Goal: Task Accomplishment & Management: Manage account settings

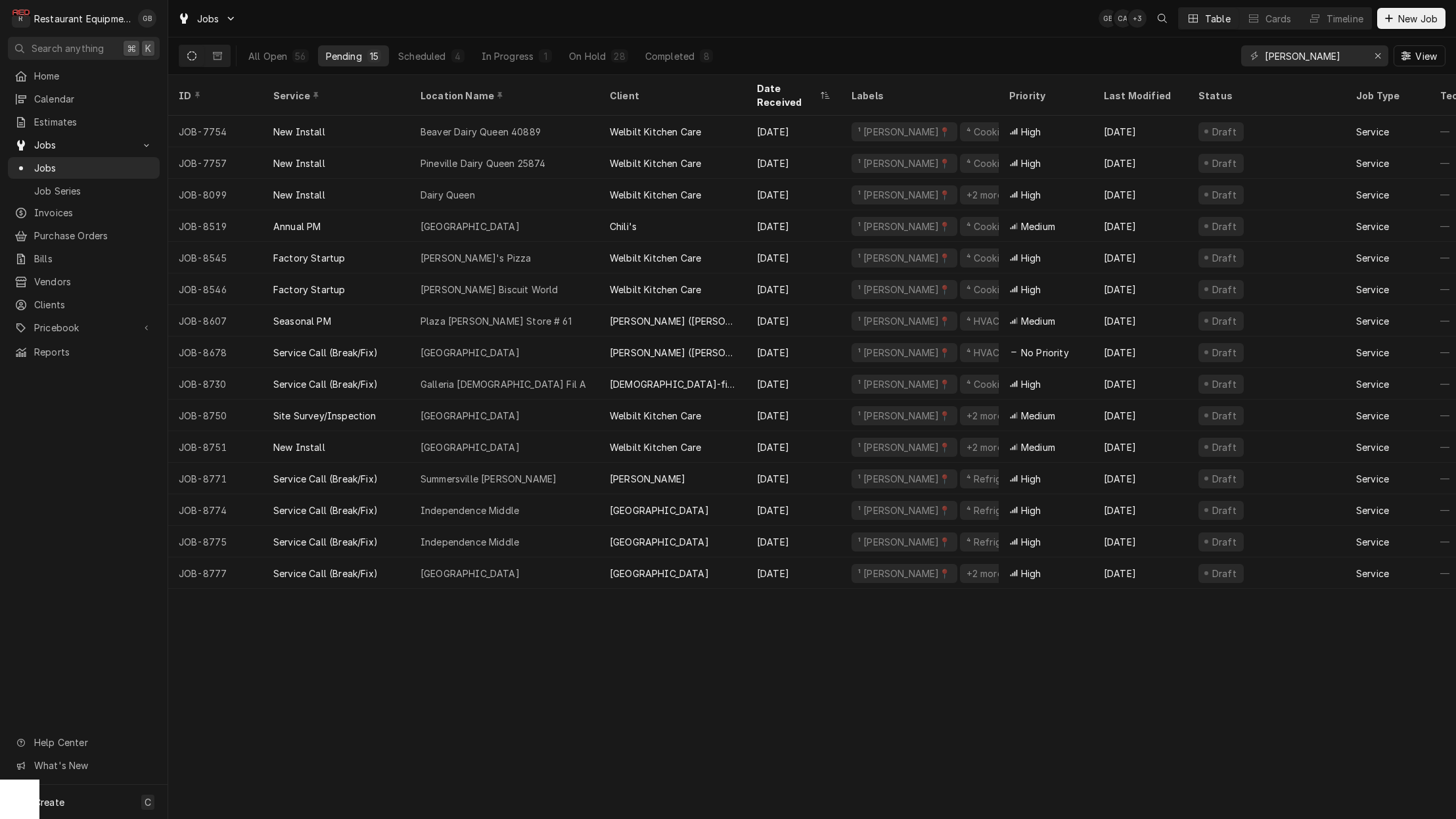
click at [521, 557] on div "Mountain View School" at bounding box center [505, 573] width 189 height 32
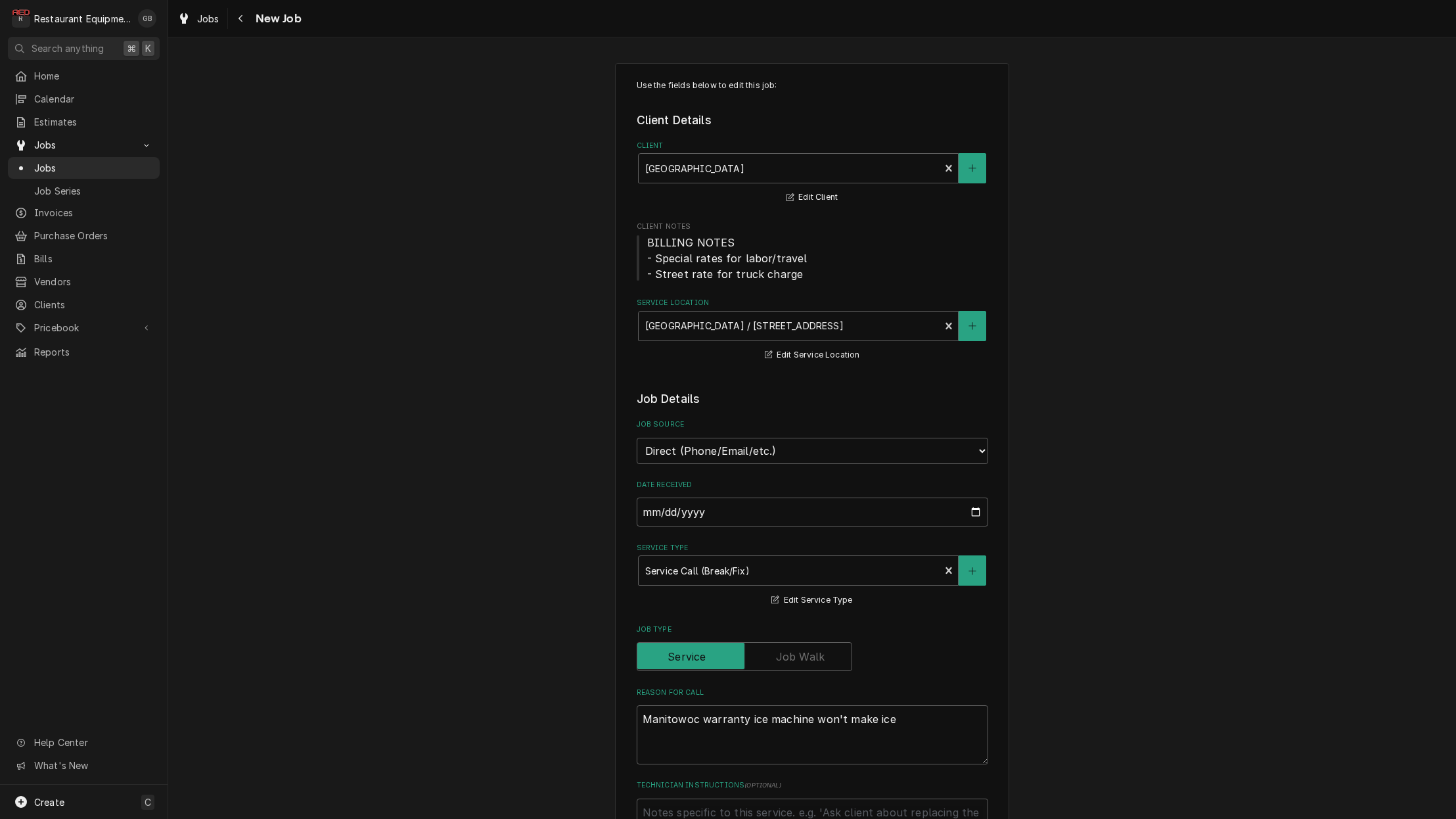
type textarea "x"
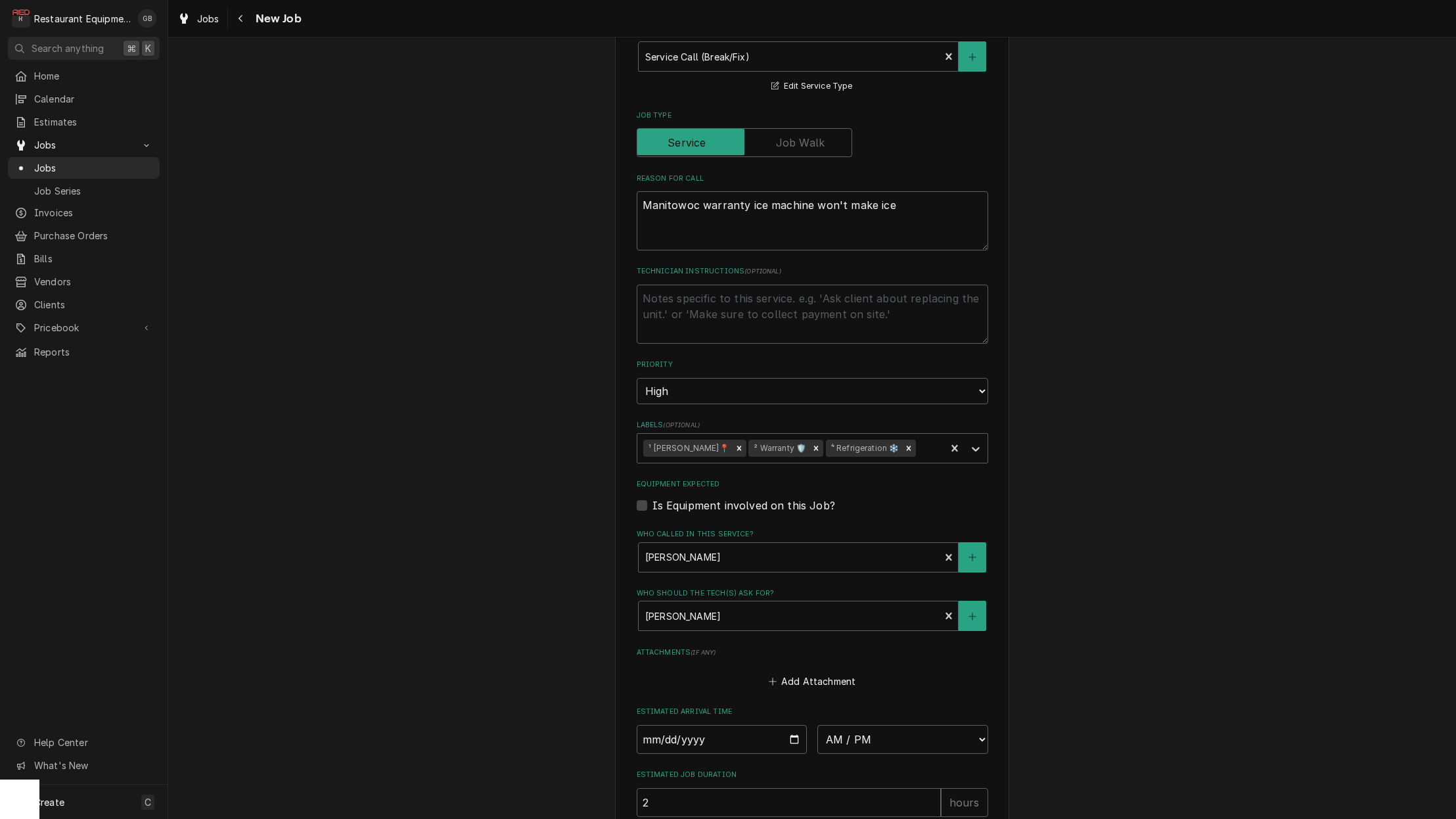
scroll to position [514, 0]
click at [650, 724] on input "Date" at bounding box center [722, 738] width 171 height 29
type input "[DATE]"
type textarea "x"
click at [689, 724] on input "[DATE]" at bounding box center [722, 738] width 171 height 29
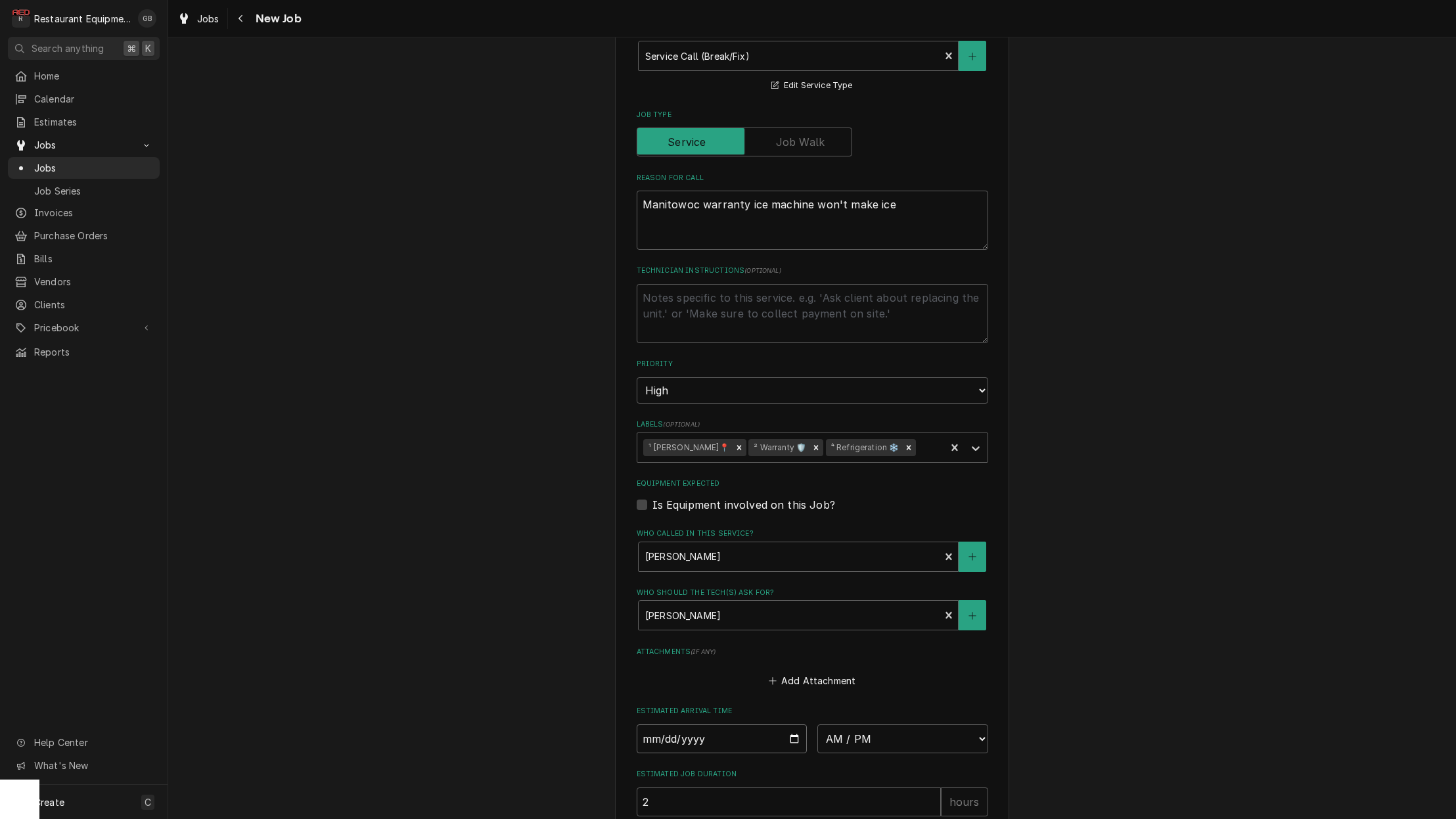
type input "2025-09-03"
type textarea "x"
click at [770, 769] on div "Estimated Job Duration 2 hours" at bounding box center [813, 791] width 352 height 46
click at [858, 725] on fieldset "Job Details Job Source Direct (Phone/Email/etc.) Service Channel Corrigo Ecotra…" at bounding box center [813, 375] width 352 height 999
select select "08:00:00"
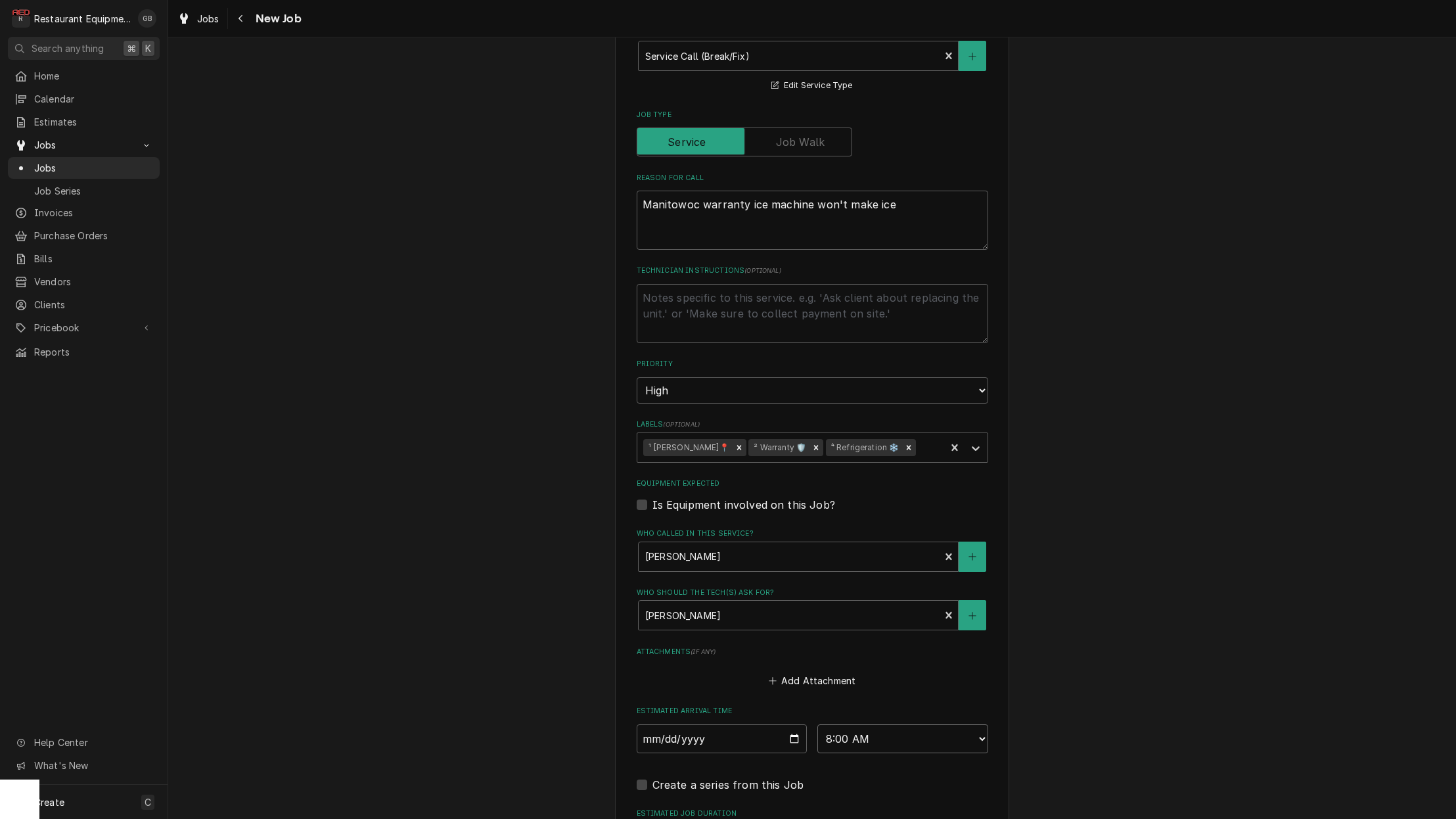
type textarea "x"
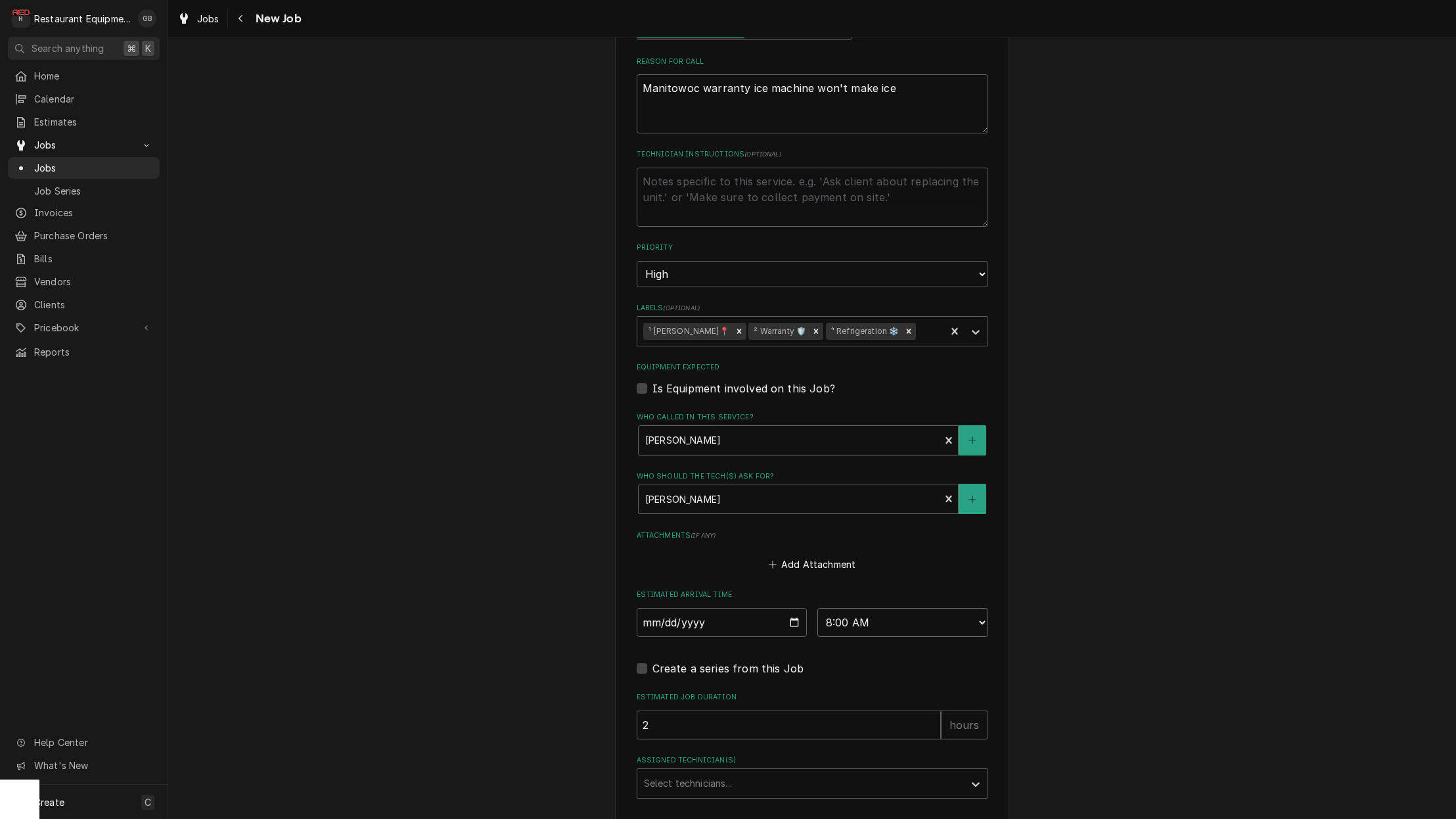
scroll to position [0, 0]
select select "08:30:00"
click at [774, 768] on div "Select technicians..." at bounding box center [813, 783] width 352 height 30
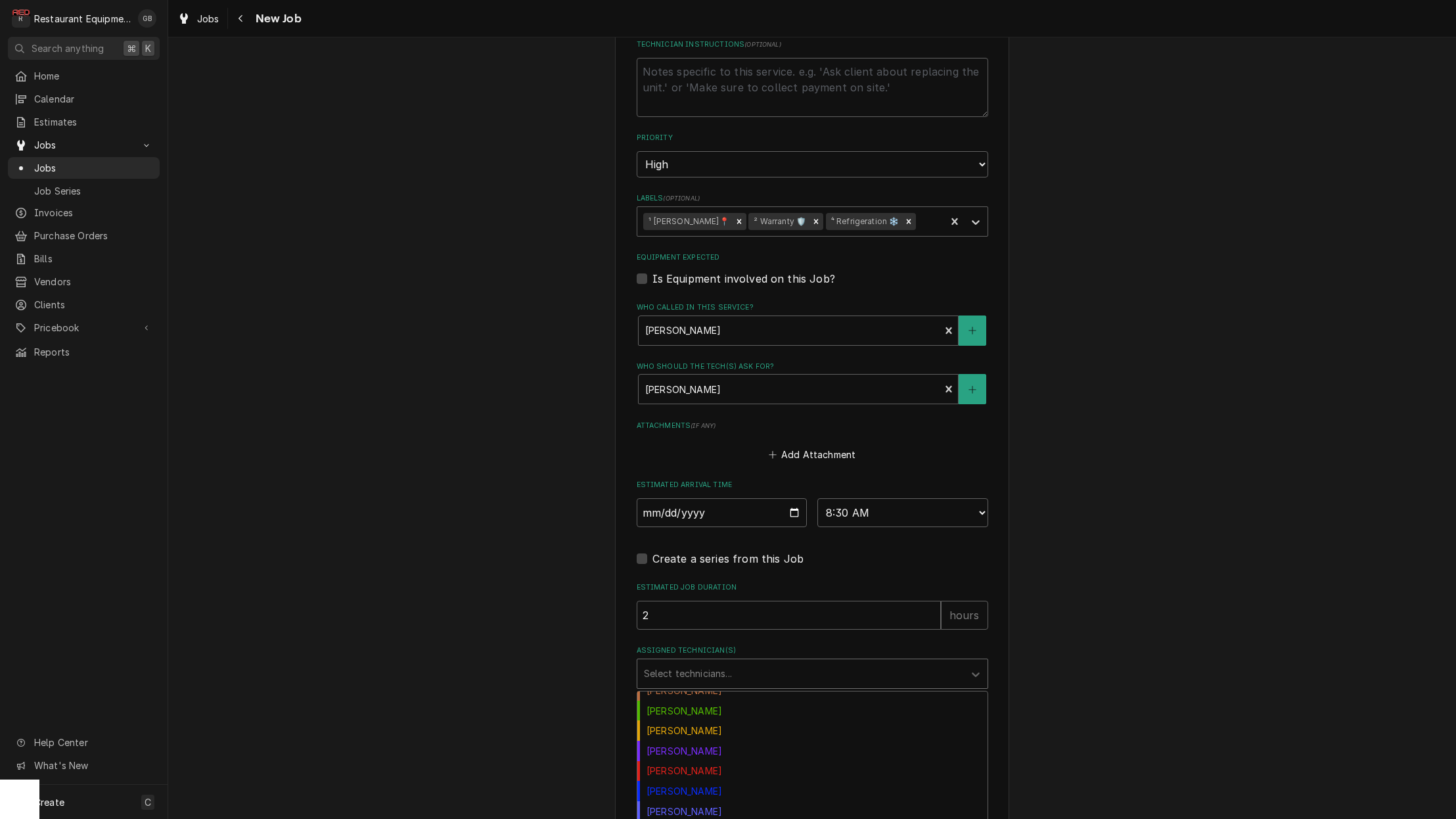
scroll to position [134, 0]
click at [701, 800] on div "Paxton Turner" at bounding box center [812, 810] width 350 height 20
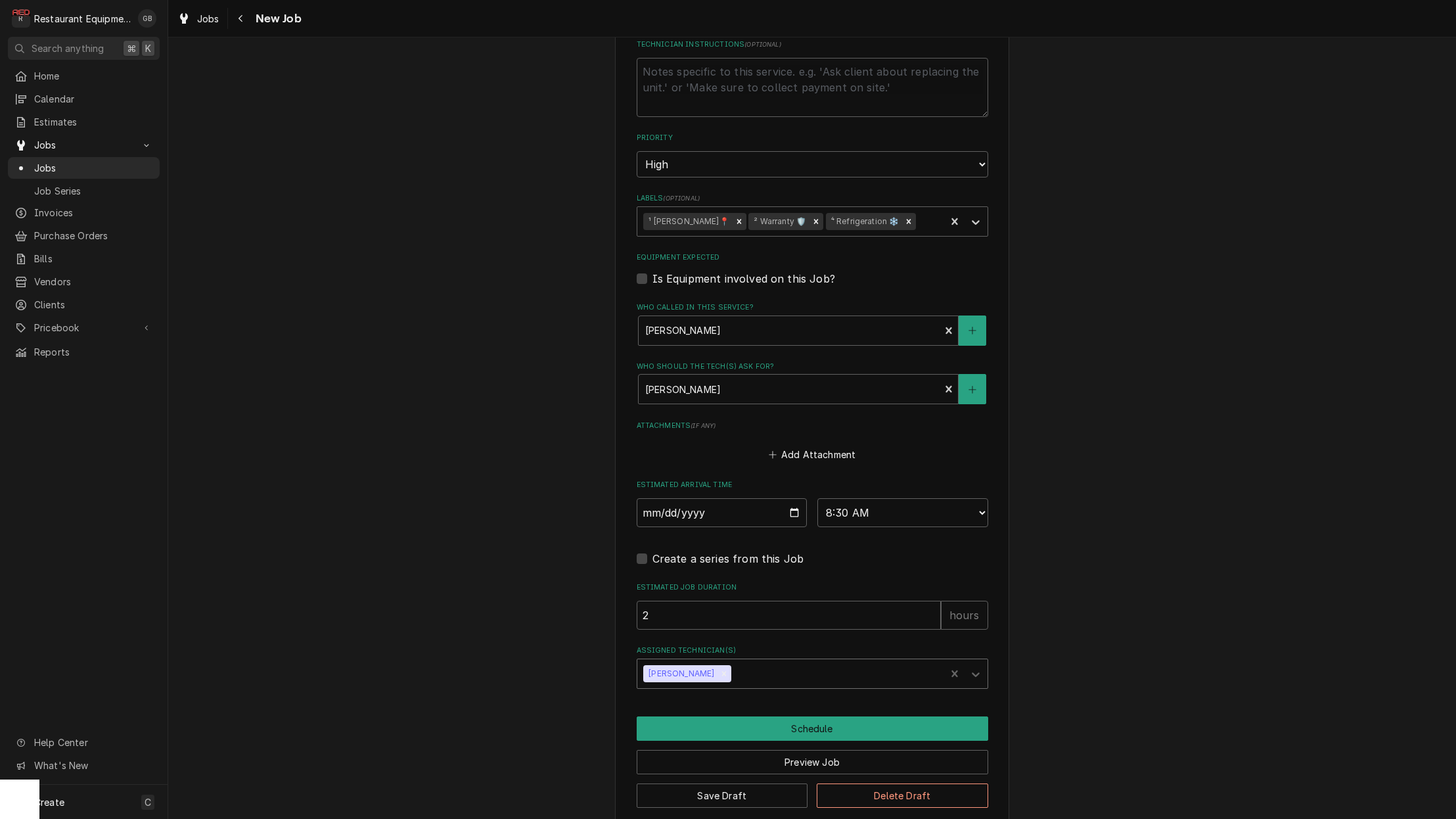
scroll to position [728, 0]
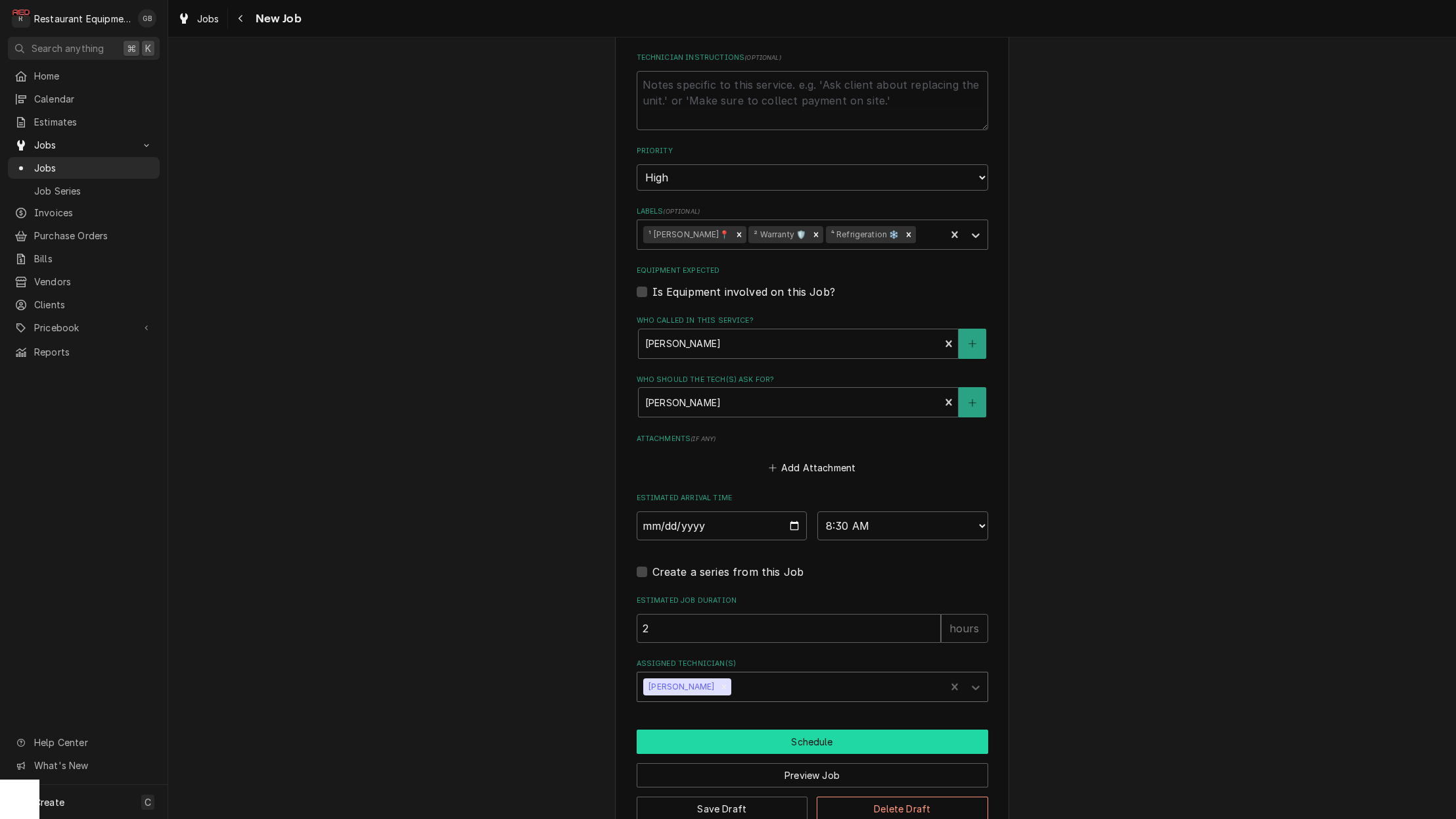
click at [794, 730] on button "Schedule" at bounding box center [813, 742] width 352 height 24
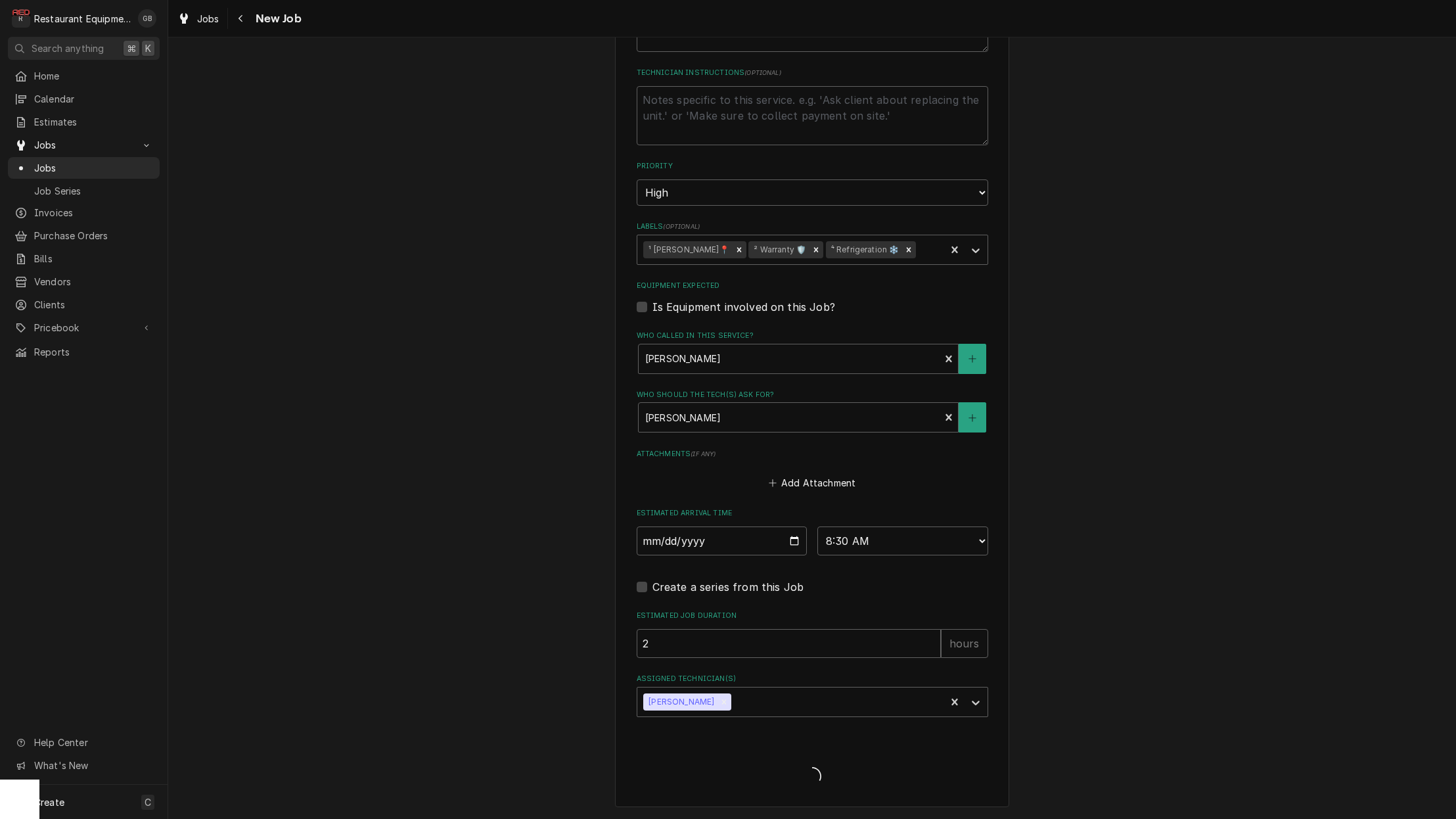
scroll to position [682, 0]
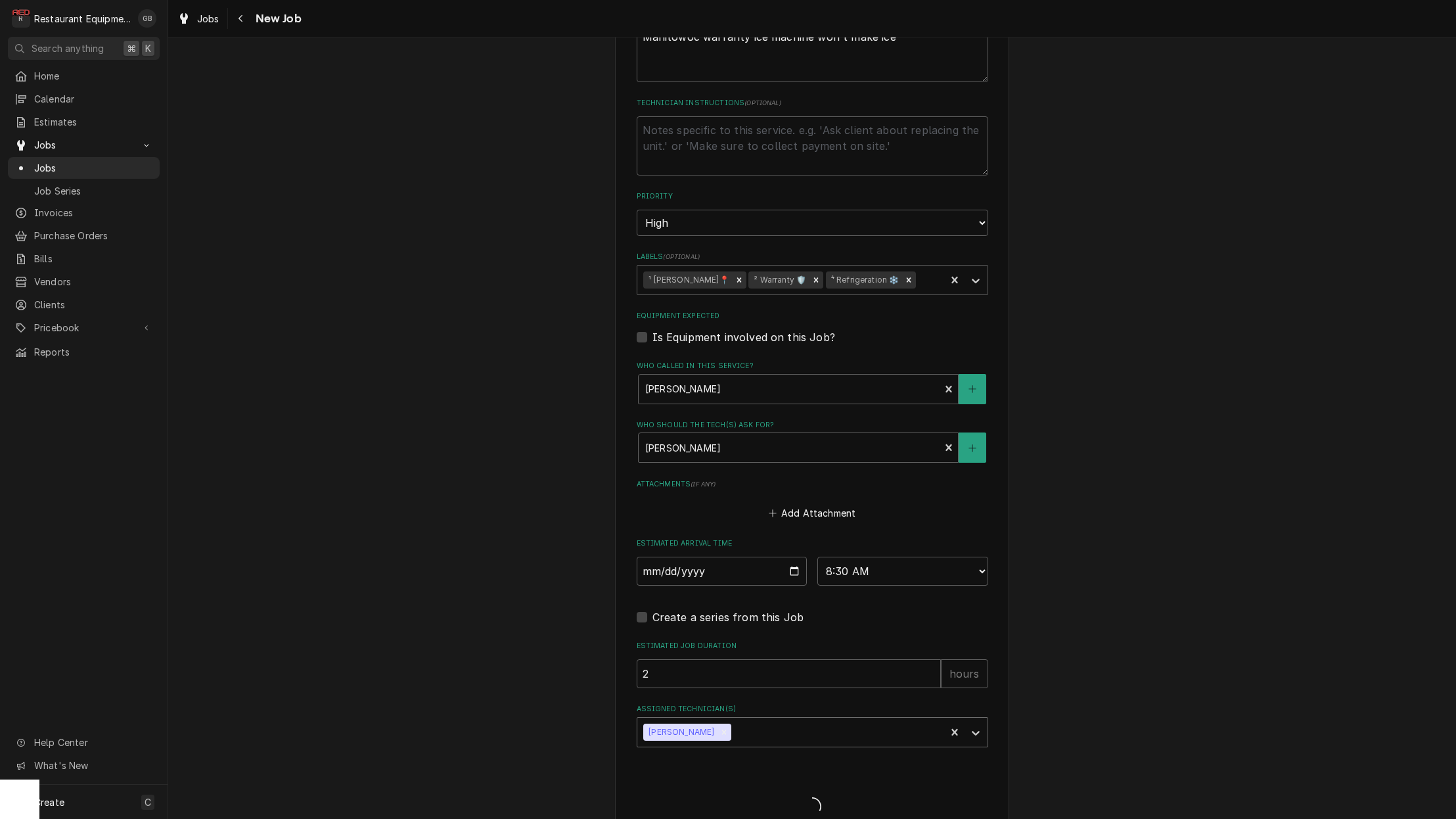
type textarea "x"
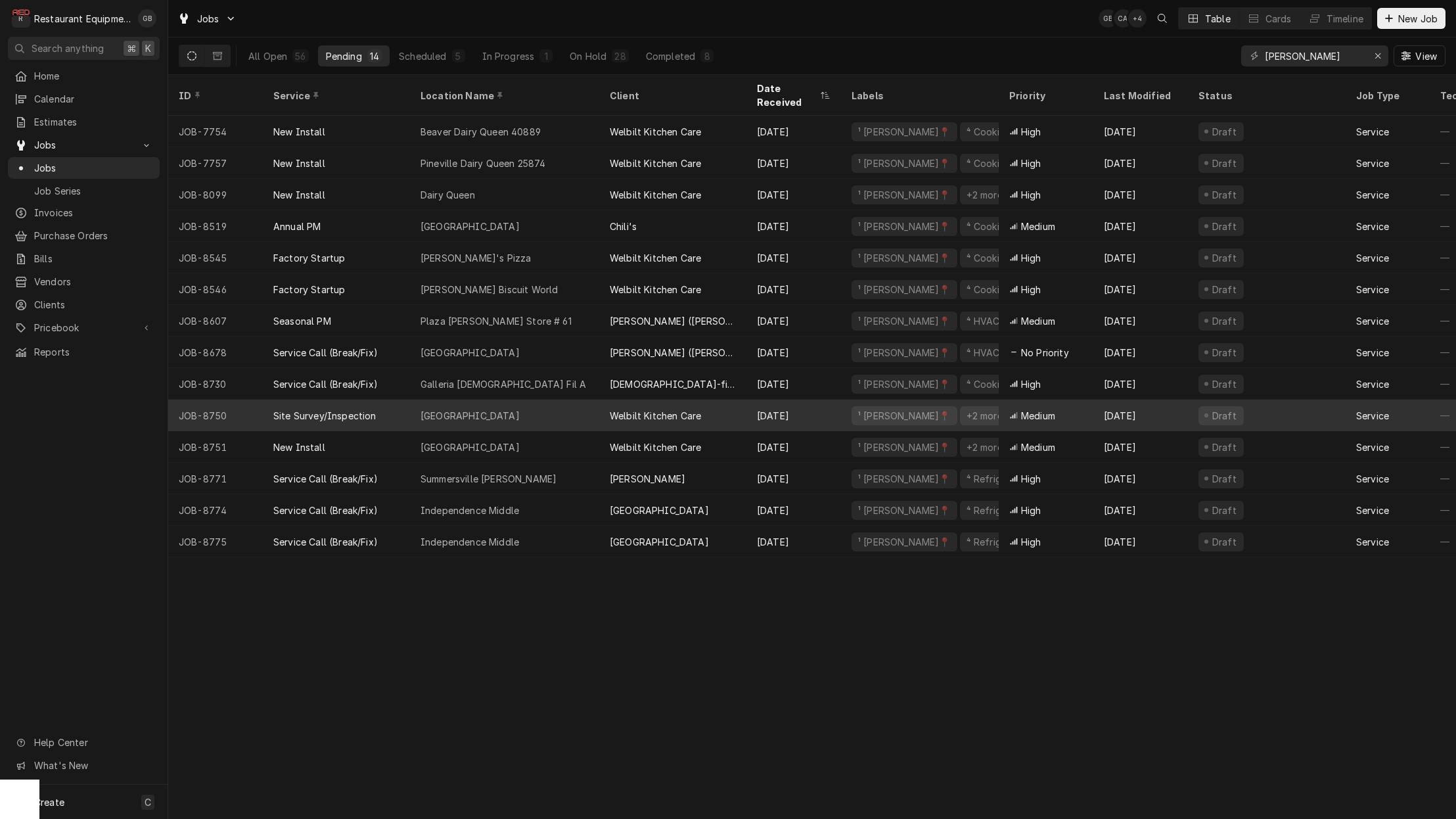
click at [465, 409] on div "River View High School" at bounding box center [470, 416] width 99 height 14
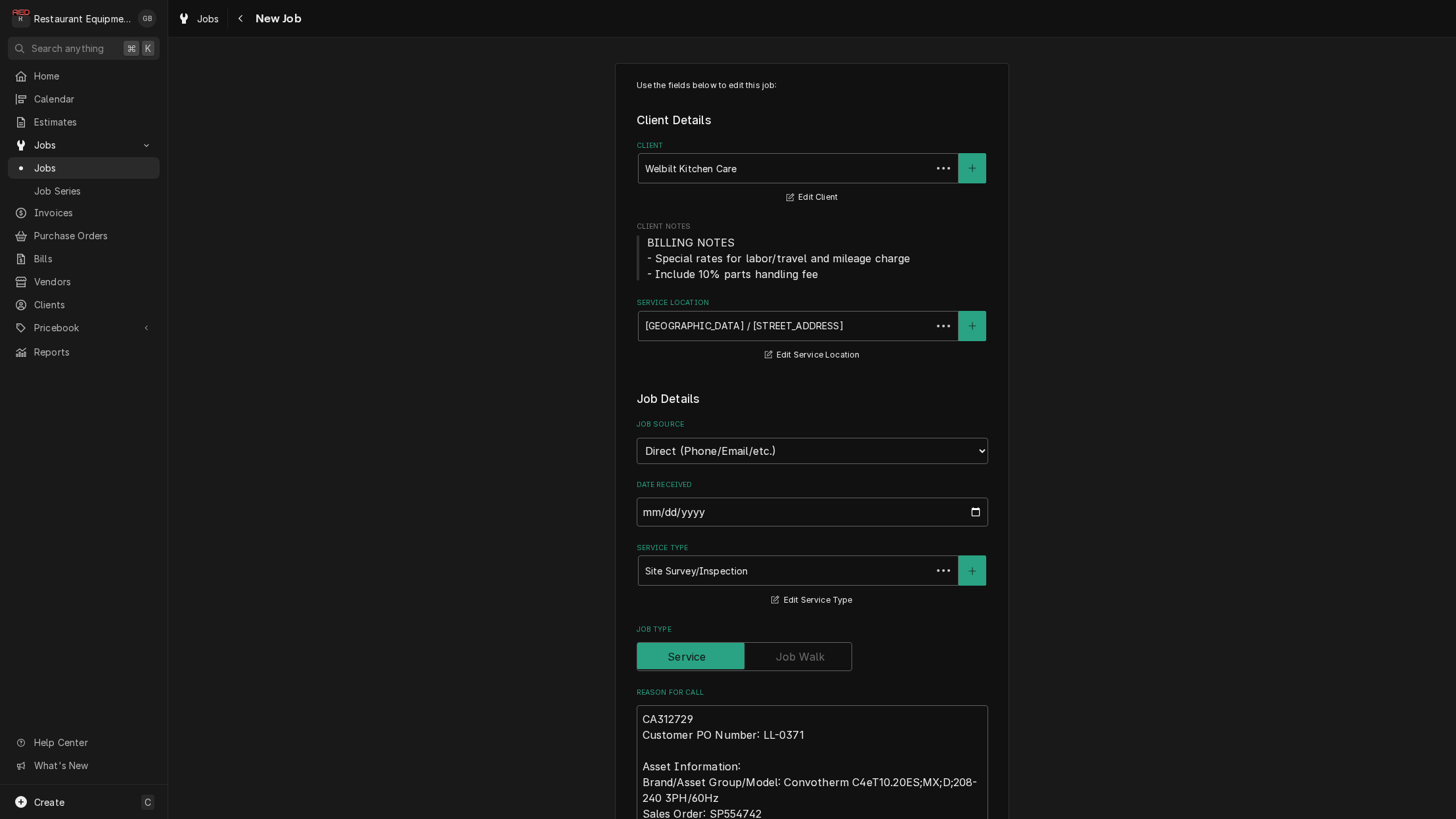
type textarea "x"
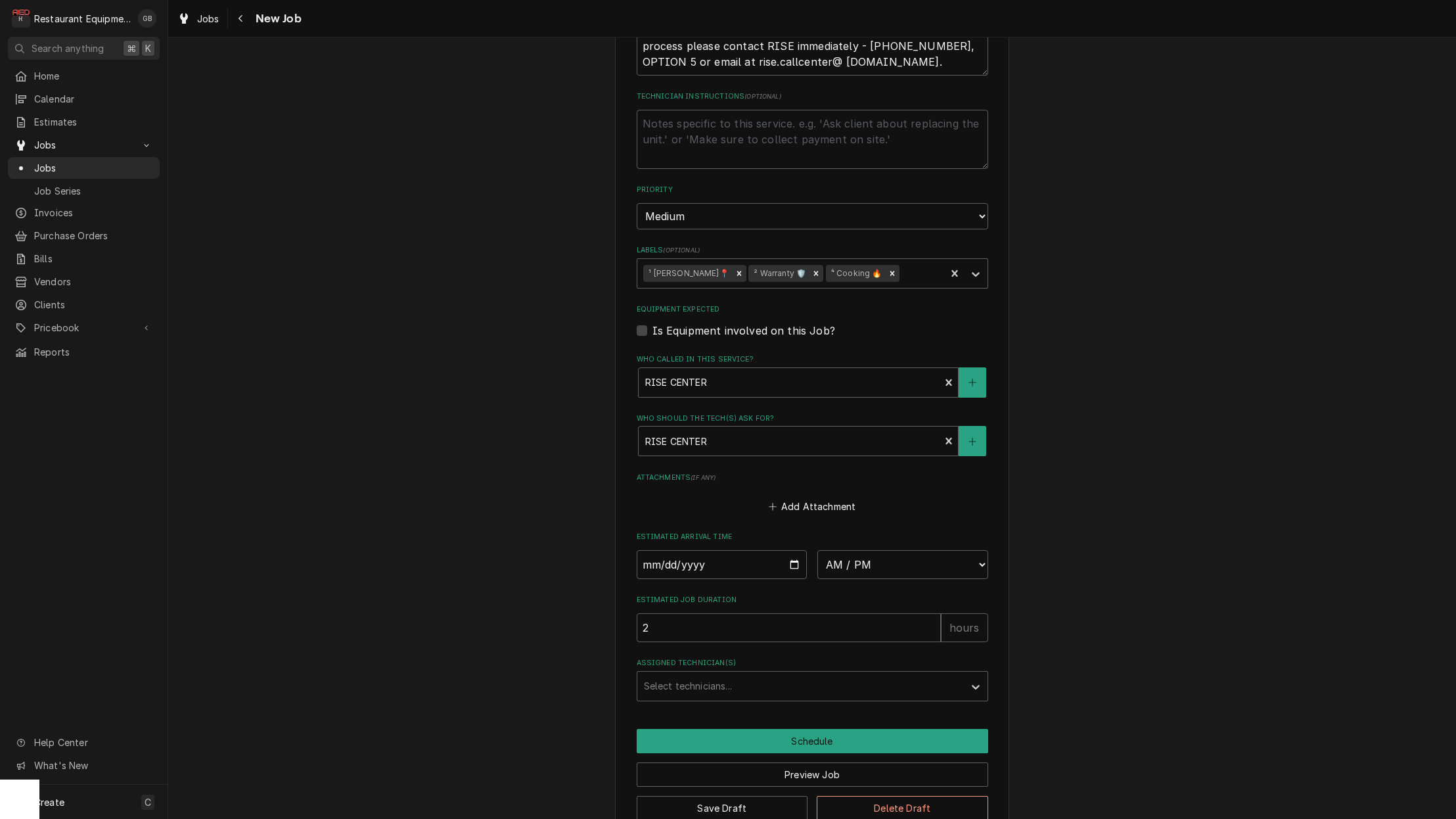
scroll to position [830, 0]
click at [675, 550] on input "Date" at bounding box center [722, 565] width 171 height 29
type input "2025-09-02"
type textarea "x"
select select "08:30:00"
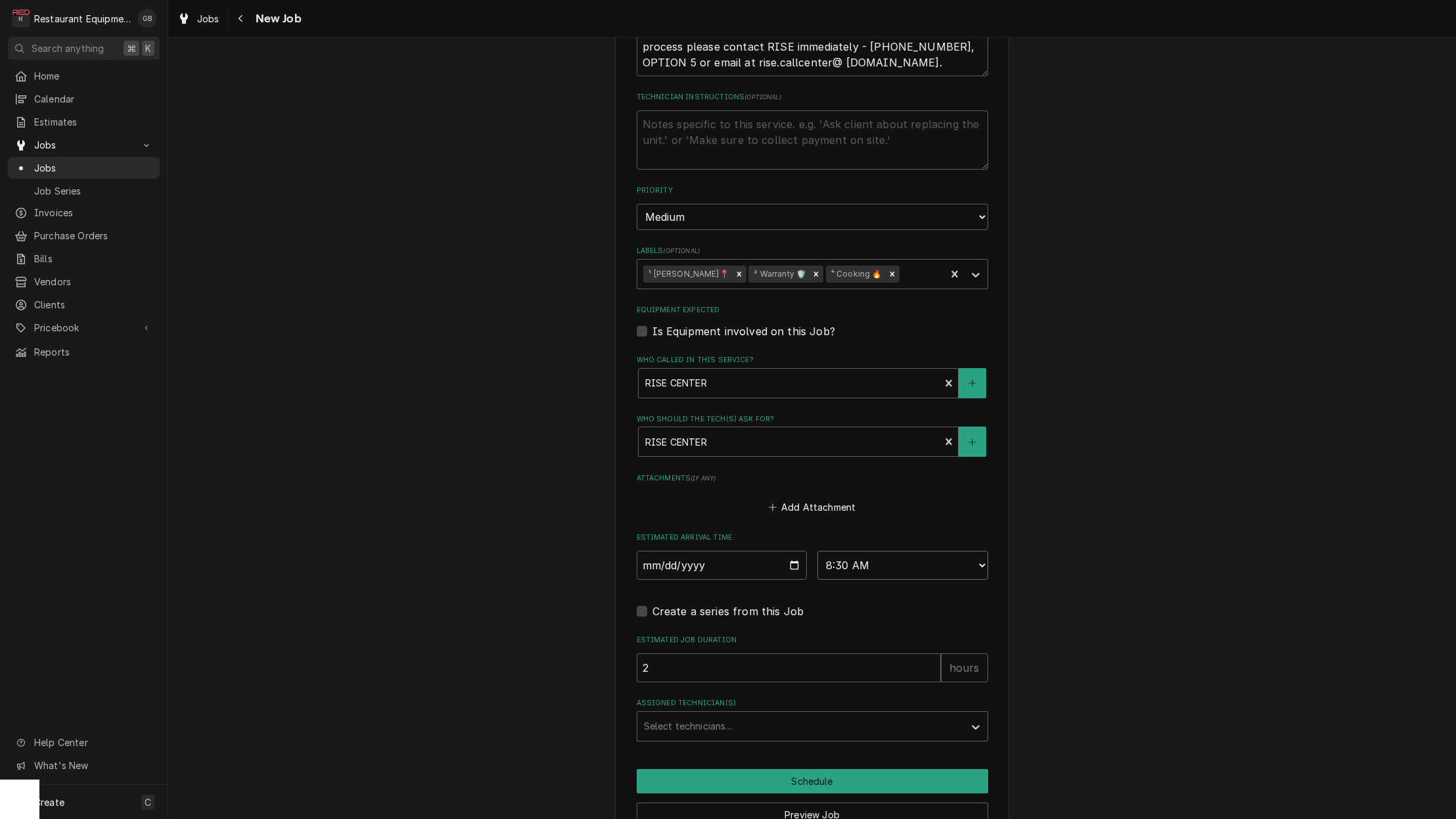
type textarea "x"
select select "08:45:00"
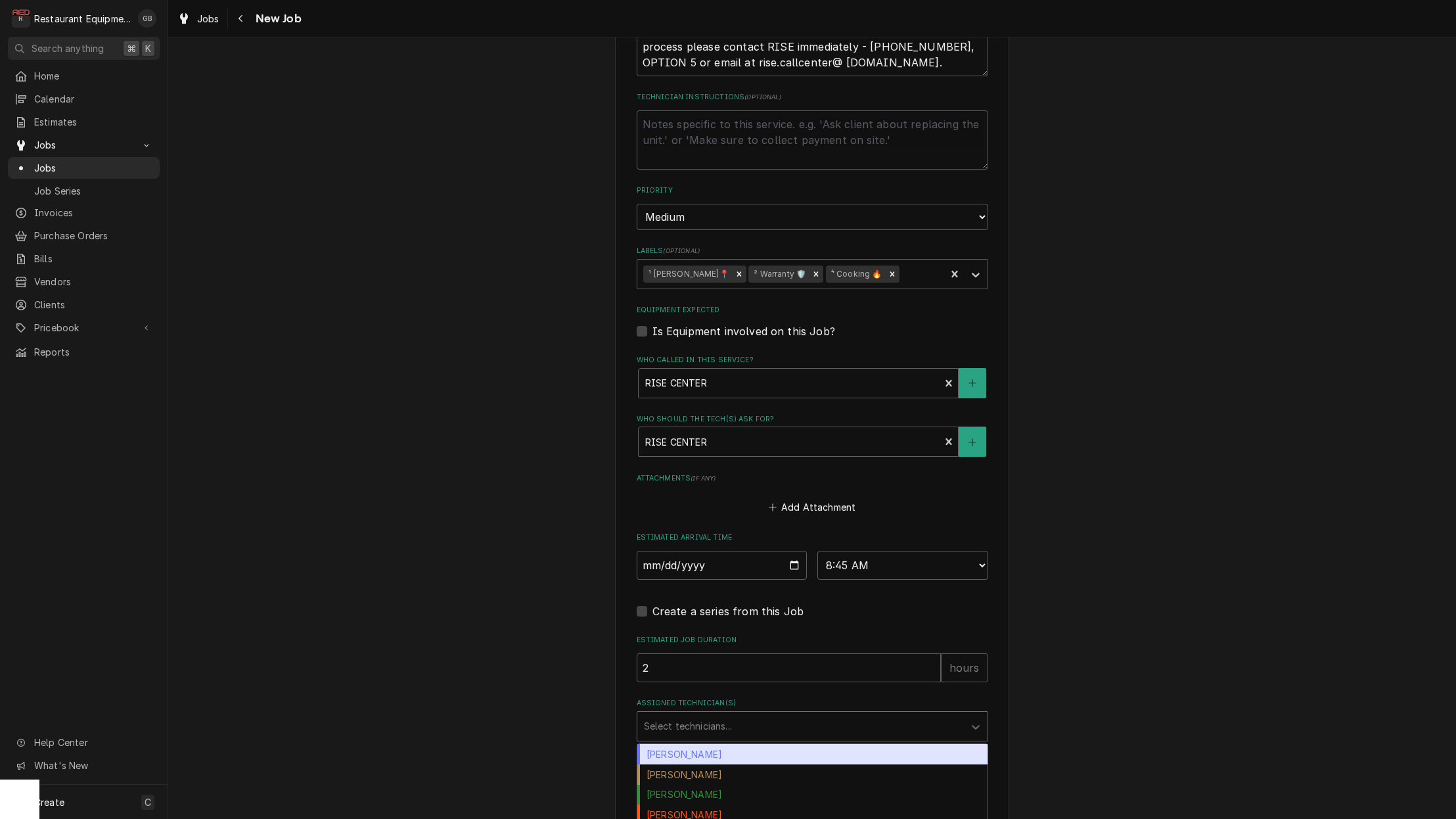
click at [812, 714] on div "Assigned Technician(s)" at bounding box center [800, 726] width 313 height 23
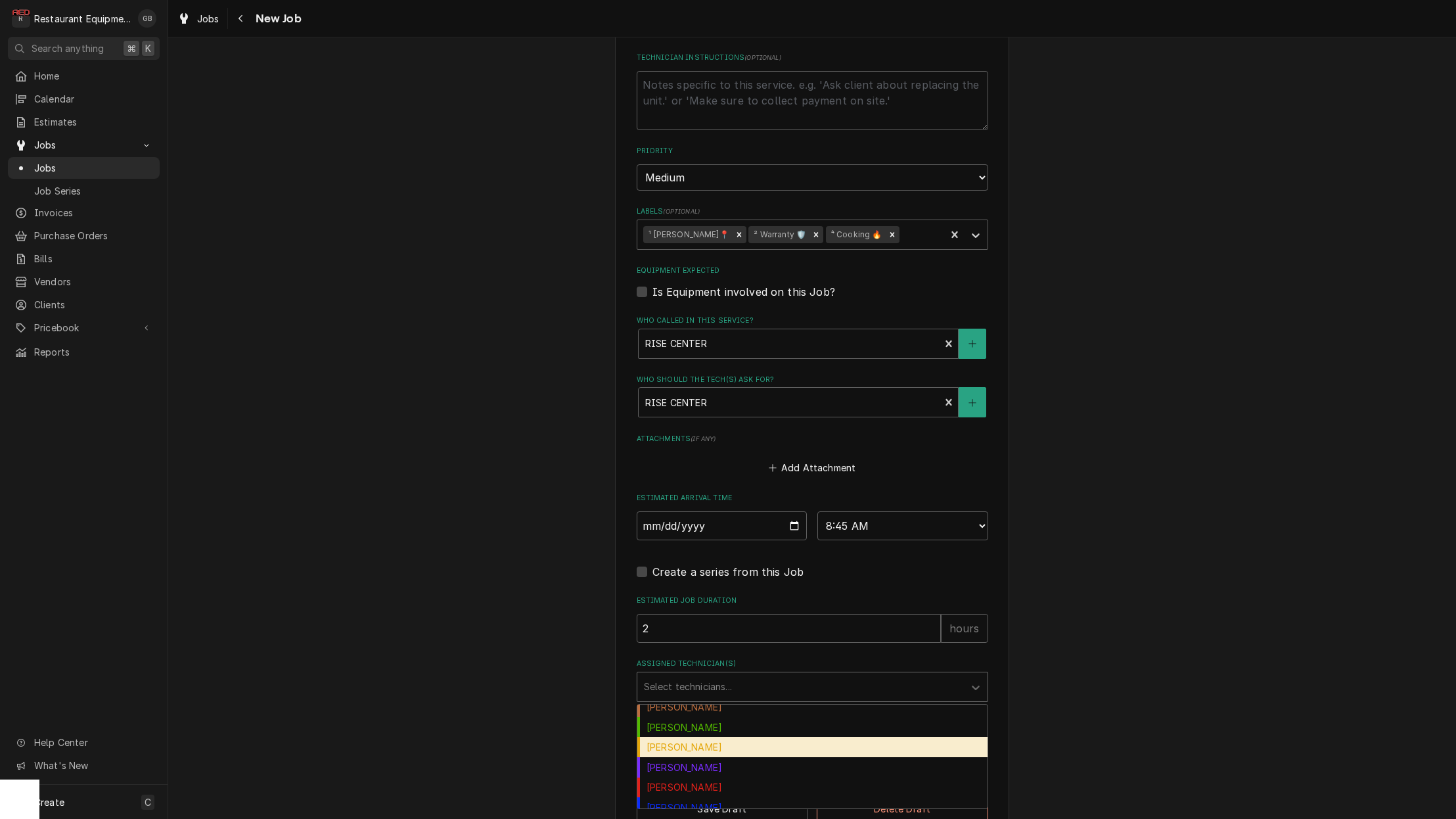
scroll to position [130, 0]
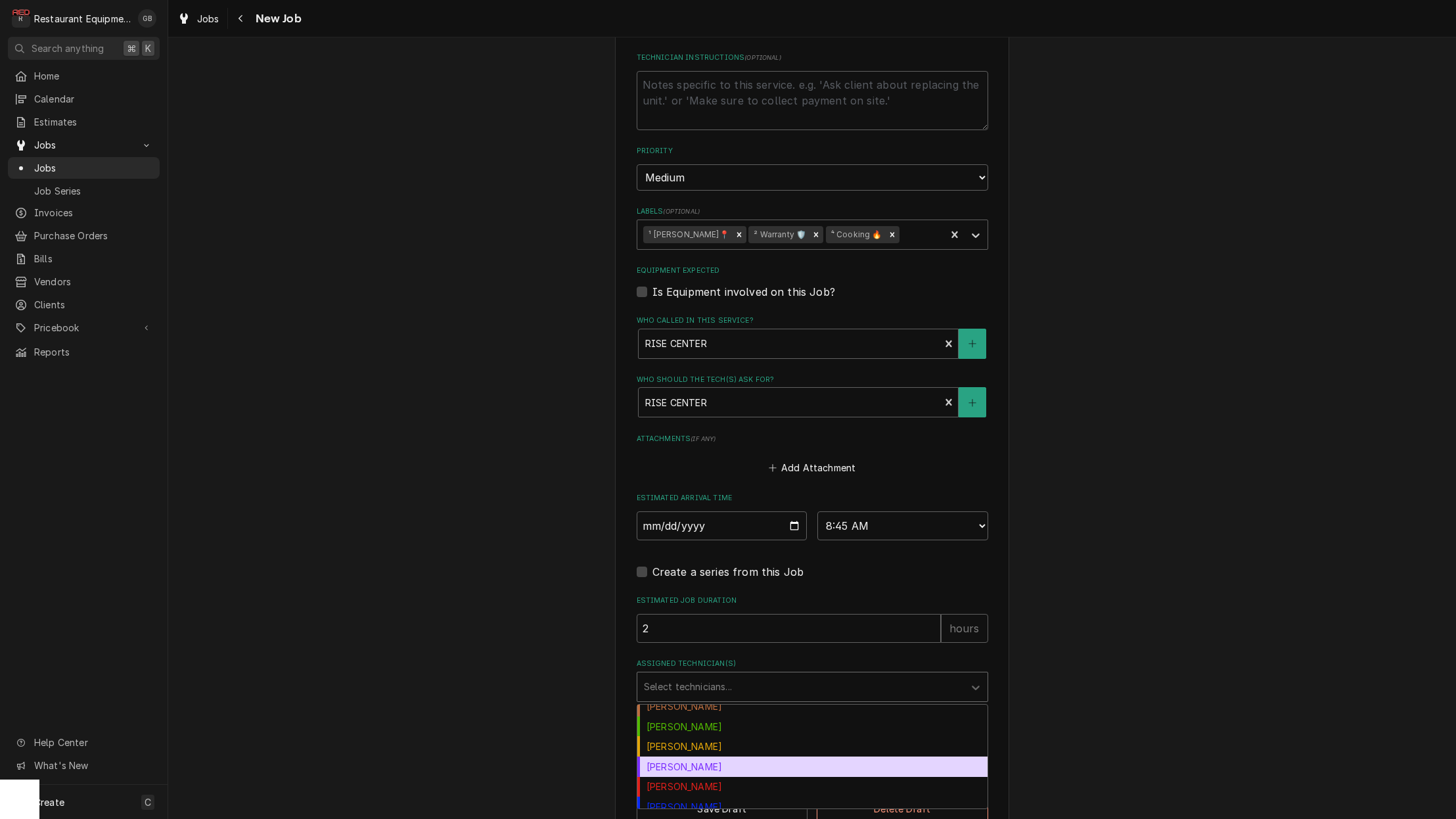
click at [691, 757] on div "Kaleb Lewis" at bounding box center [812, 767] width 350 height 20
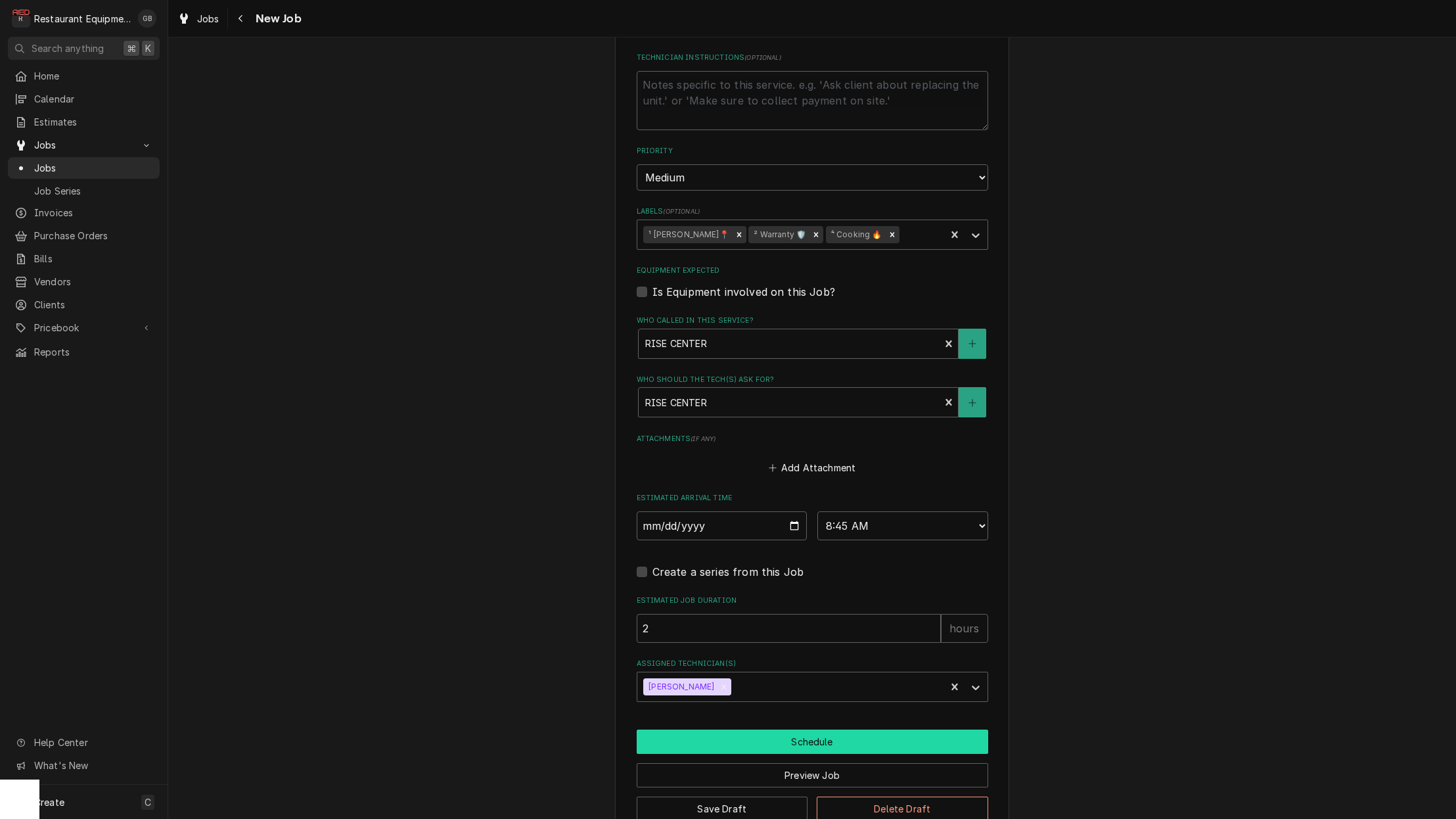
click at [767, 730] on button "Schedule" at bounding box center [813, 742] width 352 height 24
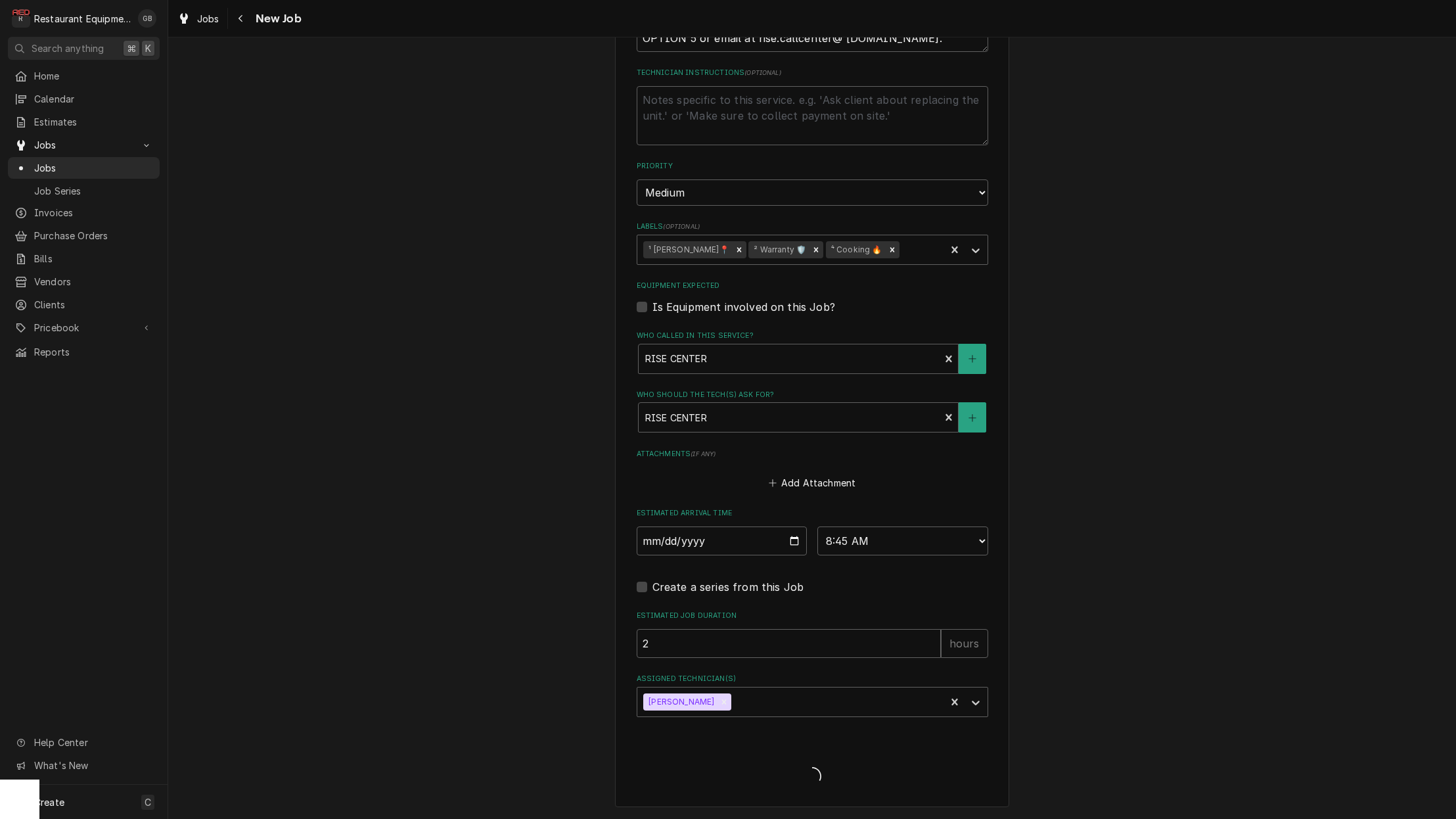
type textarea "x"
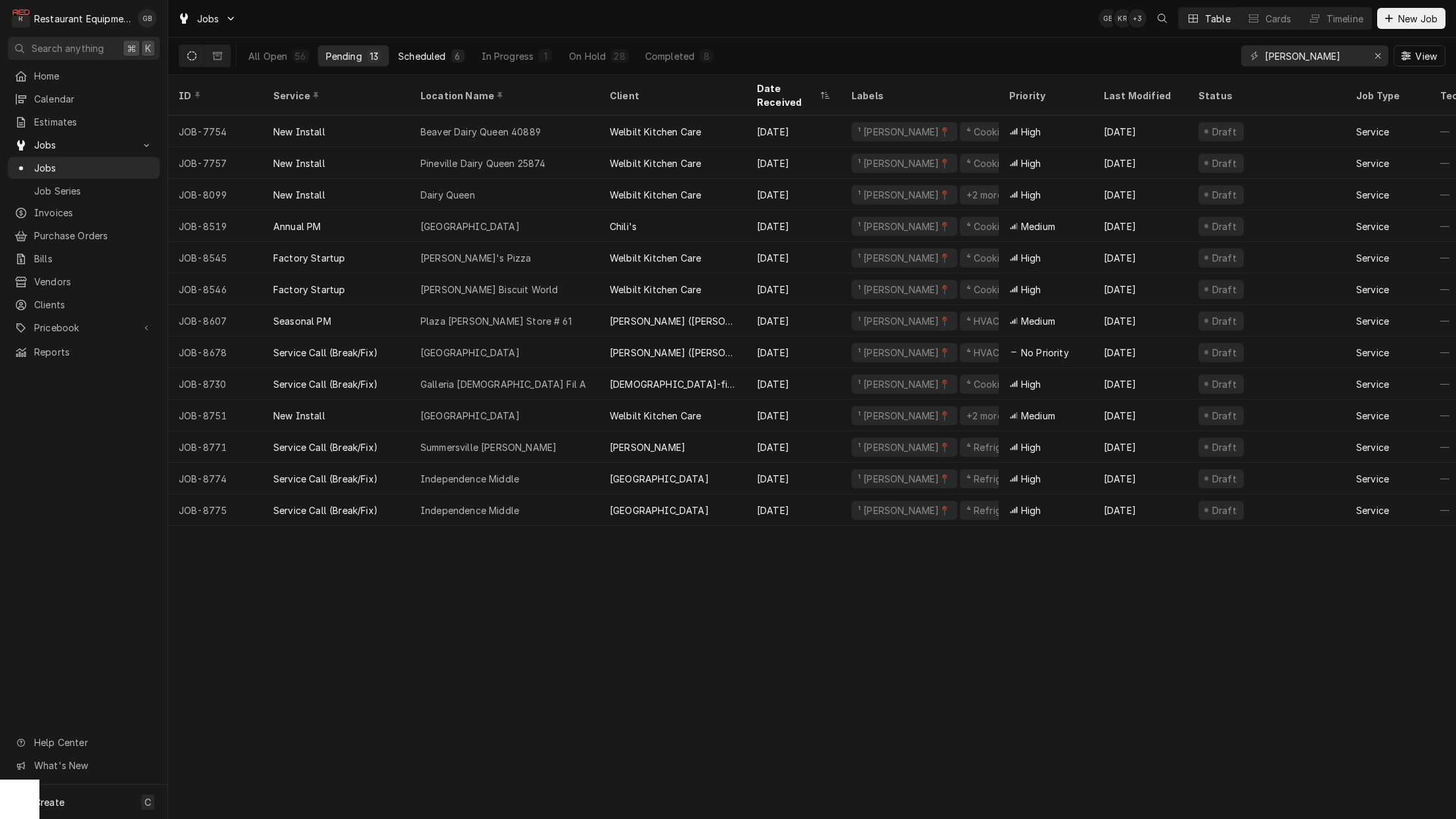
click at [418, 52] on div "Scheduled" at bounding box center [422, 56] width 47 height 14
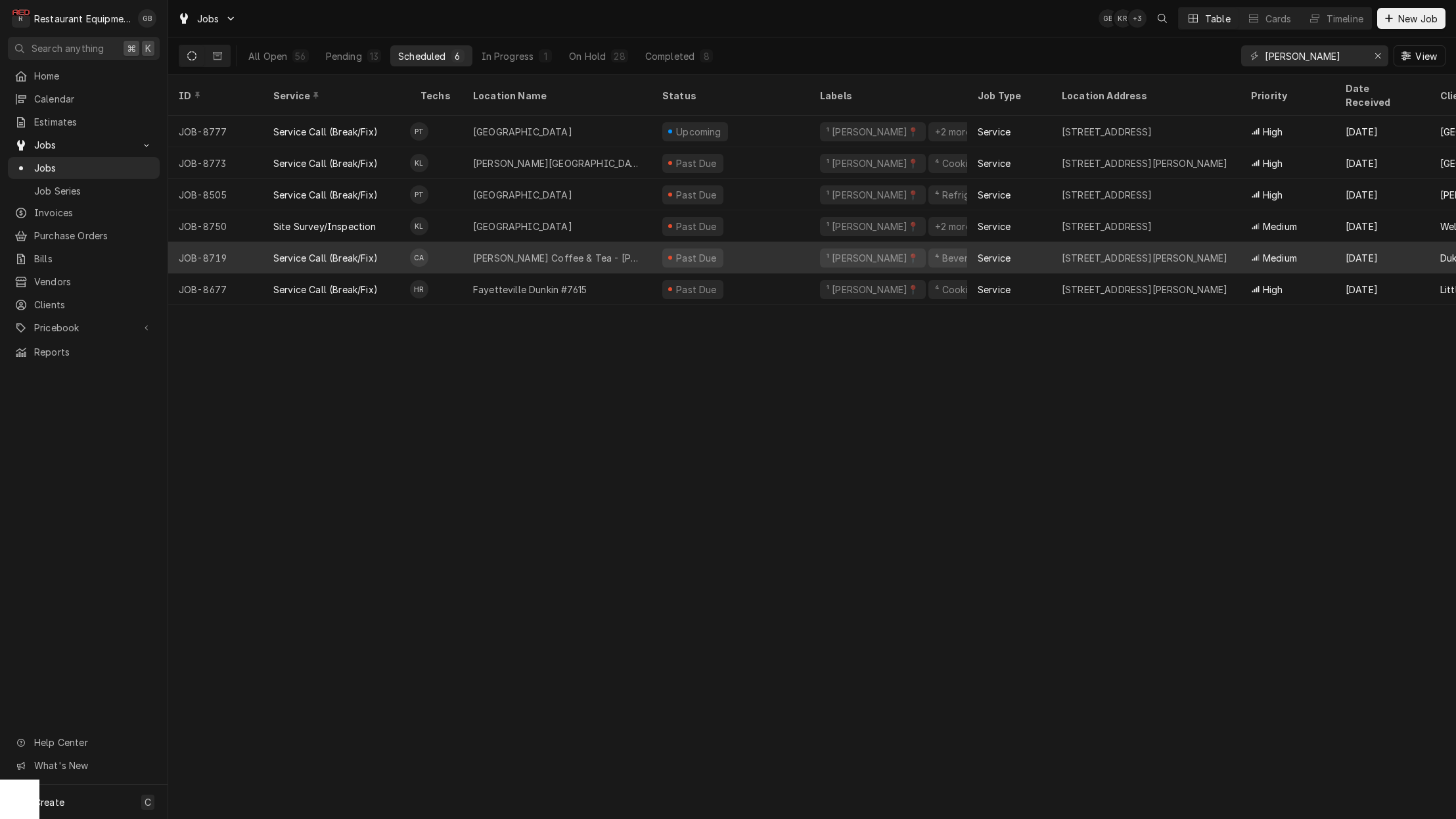
click at [403, 242] on div "Service Call (Break/Fix)" at bounding box center [336, 257] width 147 height 32
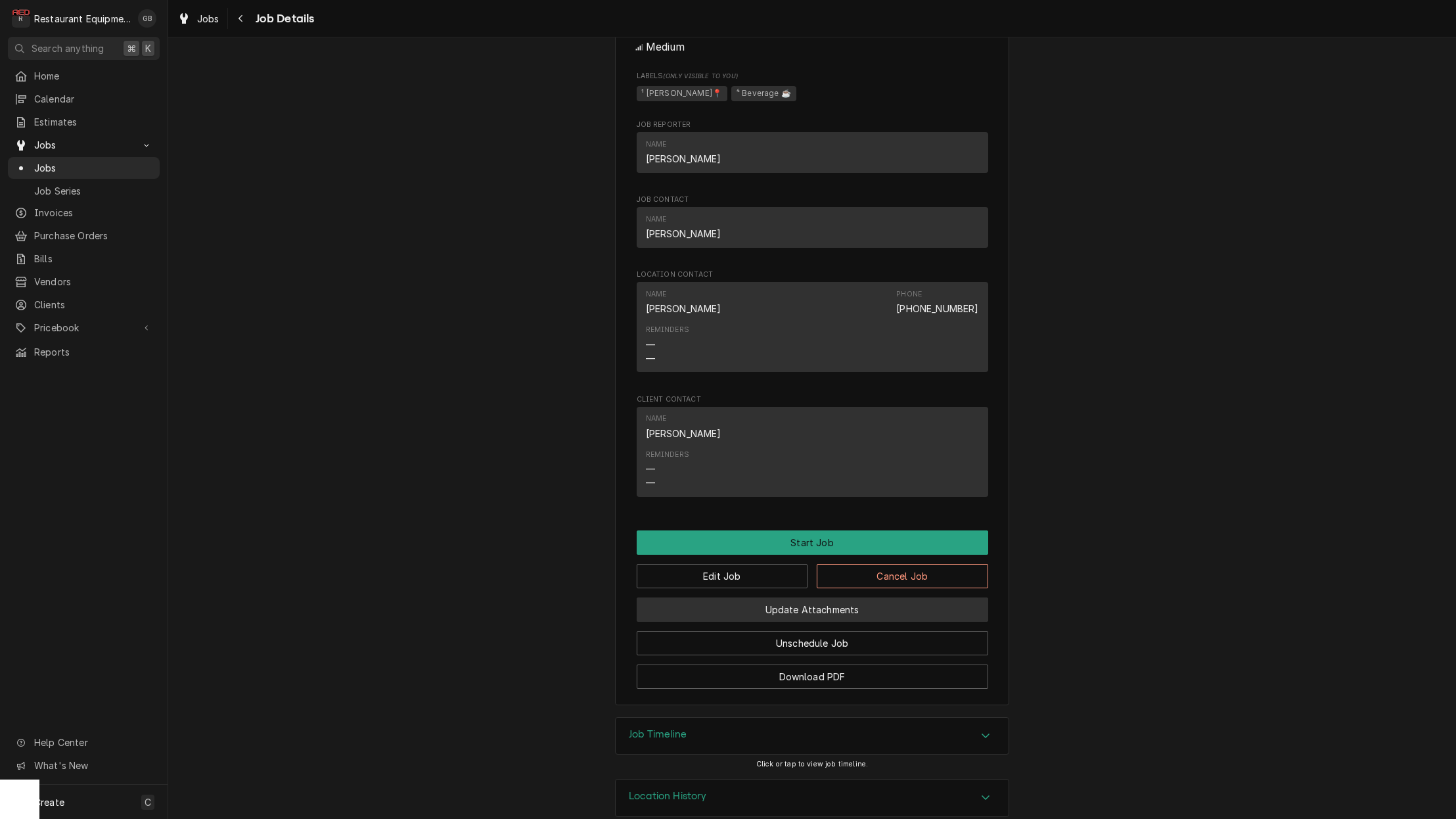
scroll to position [912, 0]
click at [846, 632] on button "Unschedule Job" at bounding box center [813, 644] width 352 height 24
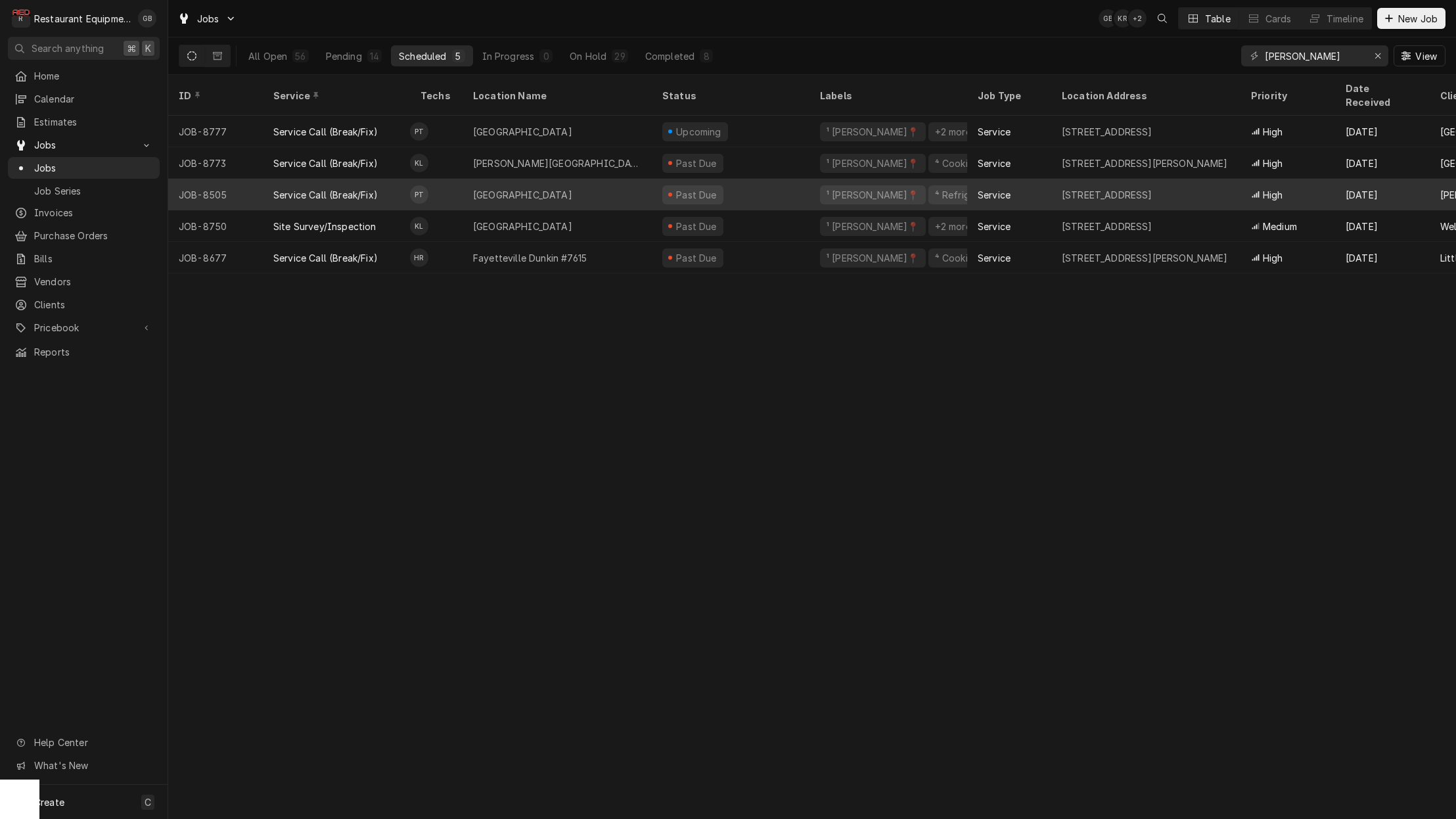
click at [512, 188] on div "Princeton" at bounding box center [523, 195] width 99 height 14
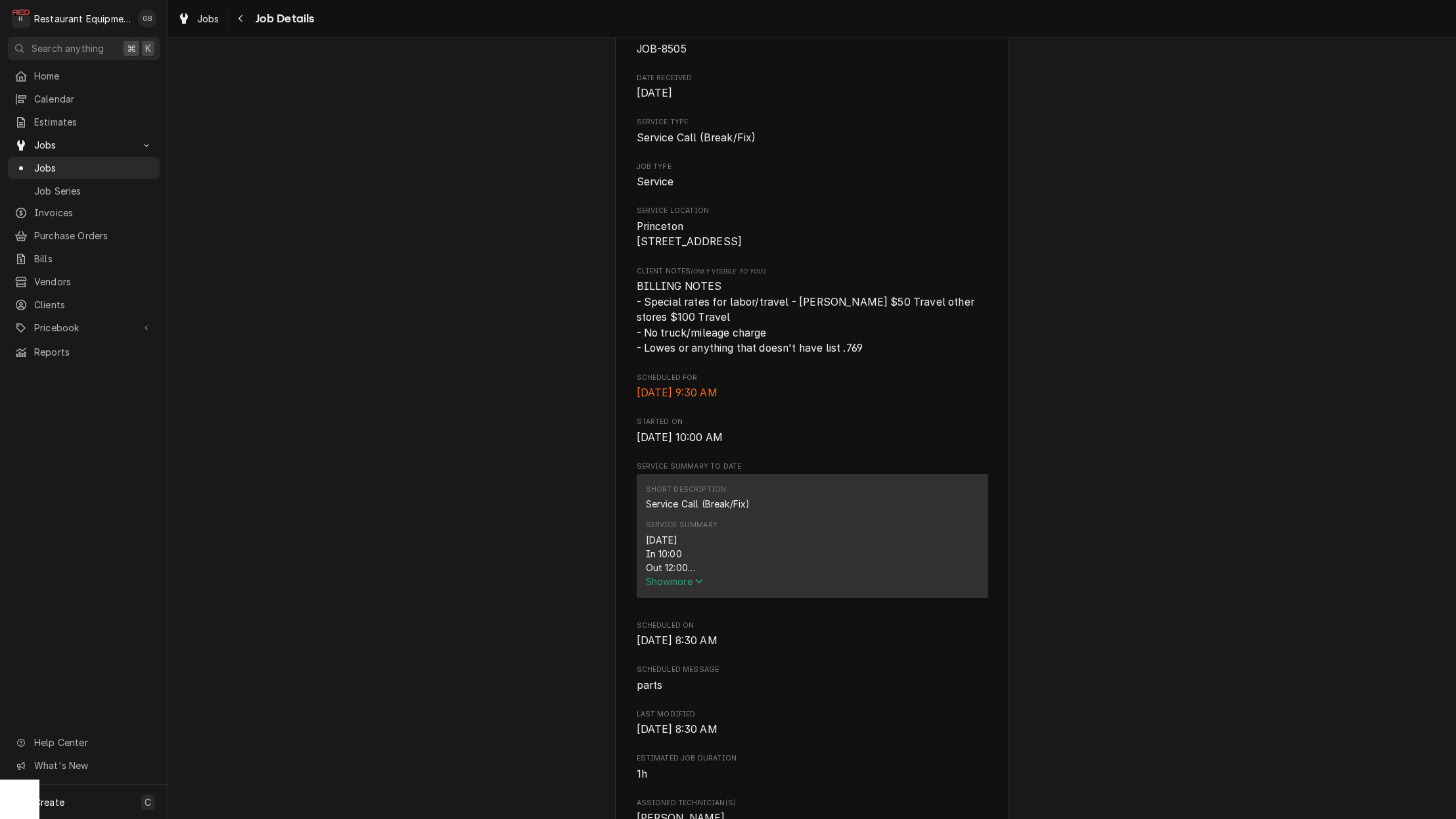
scroll to position [149, 0]
click at [660, 581] on span "Show more" at bounding box center [675, 580] width 58 height 11
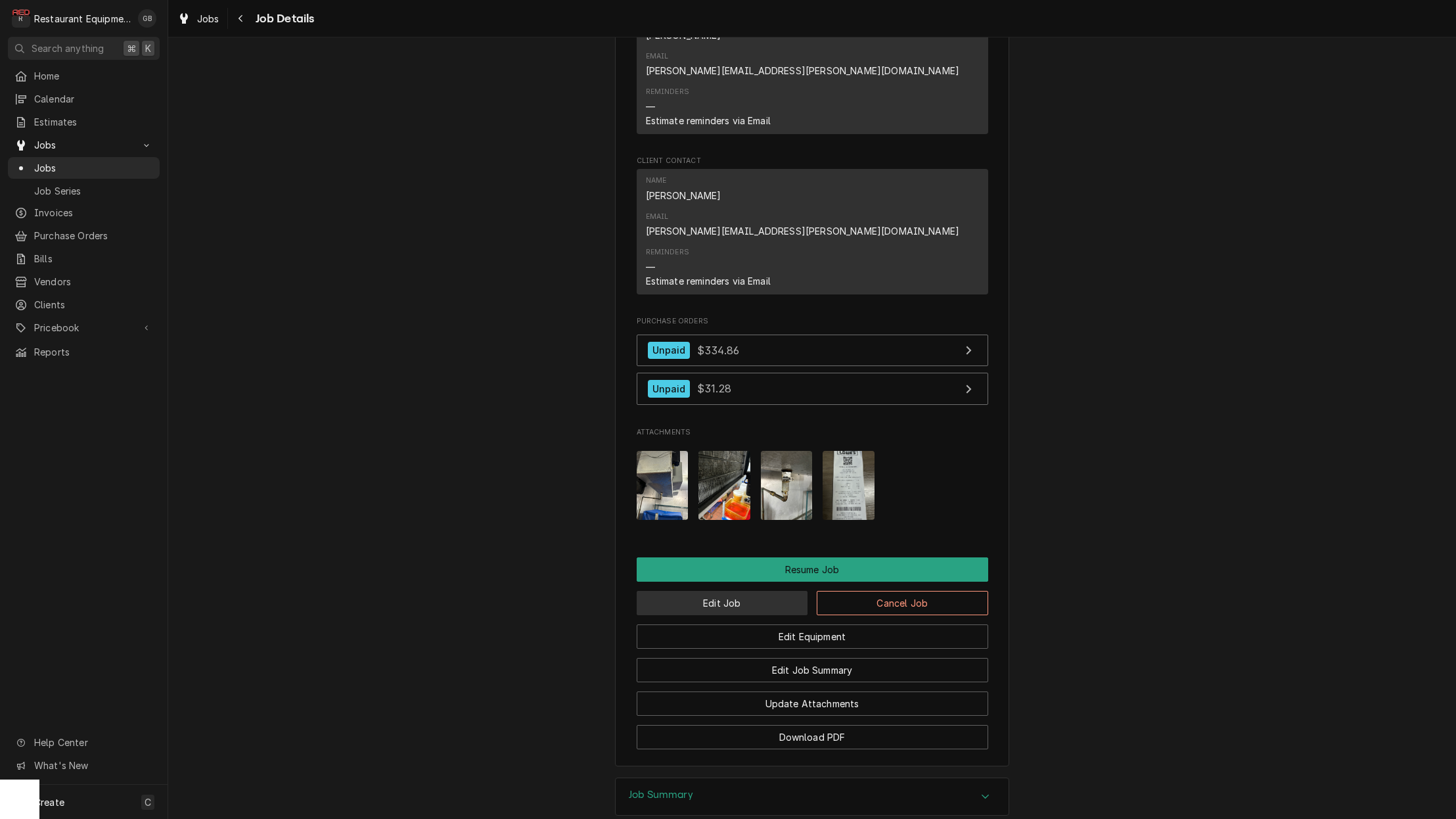
scroll to position [1495, 0]
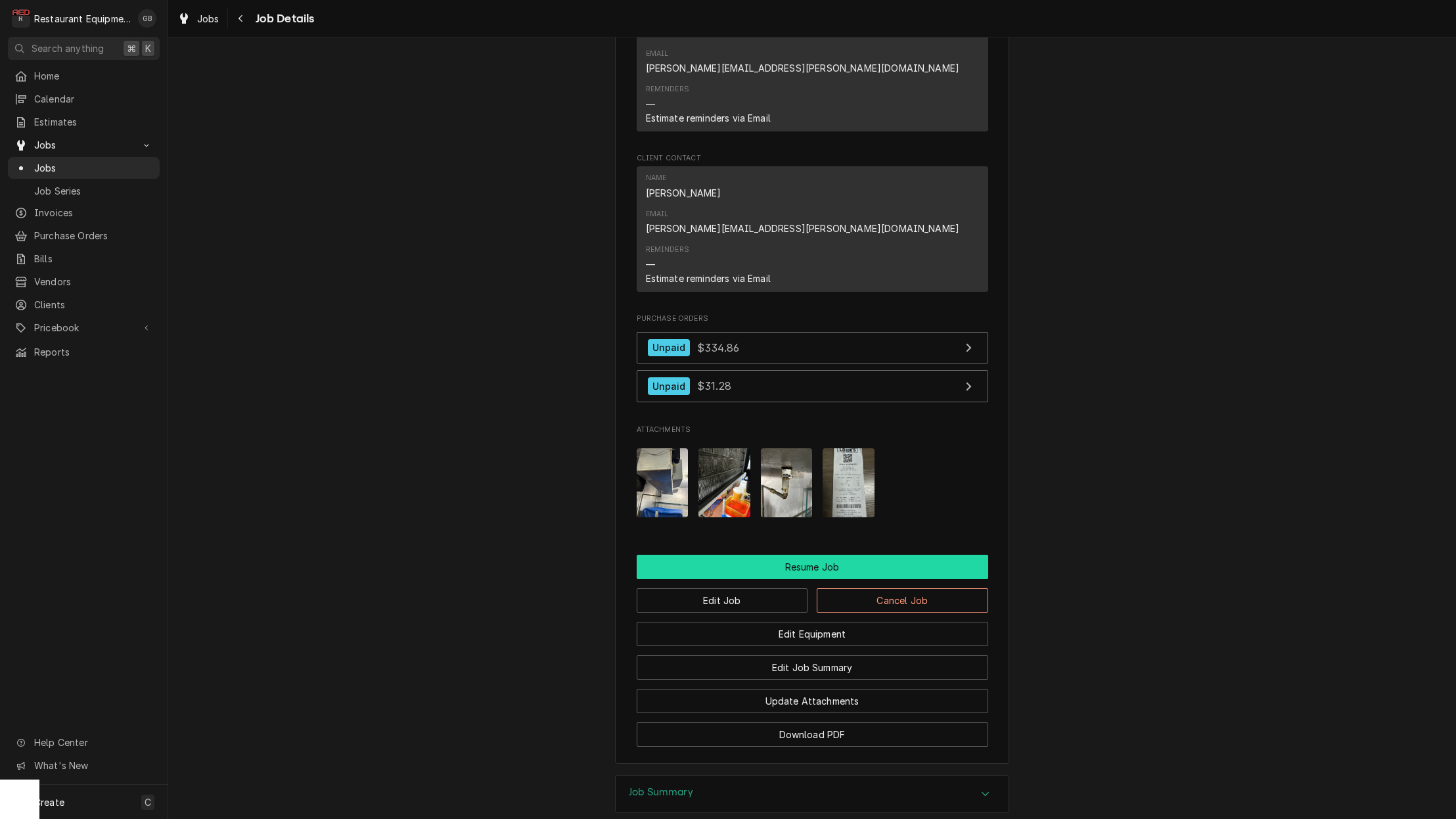
click at [766, 555] on button "Resume Job" at bounding box center [813, 567] width 352 height 24
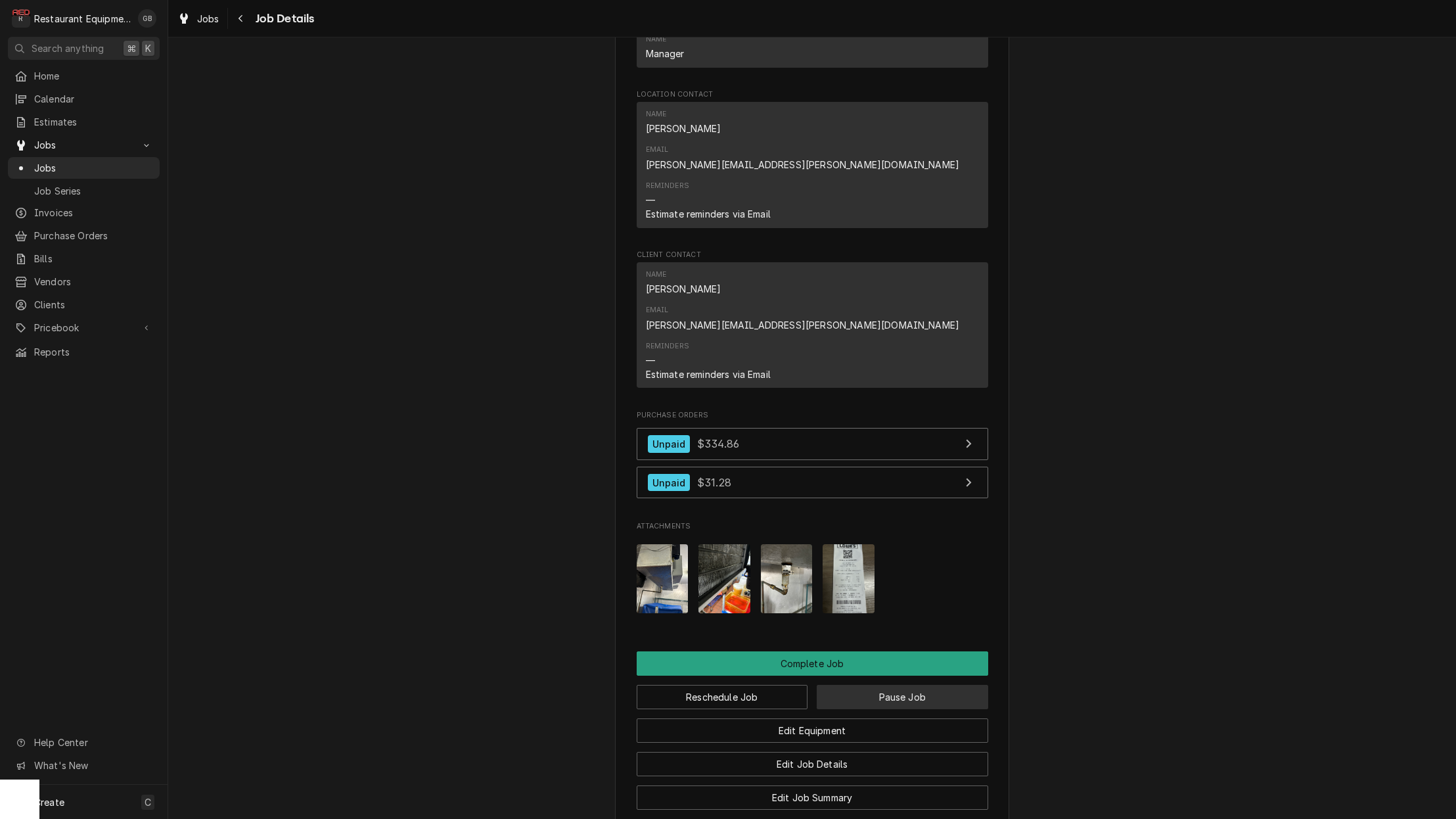
scroll to position [1179, 0]
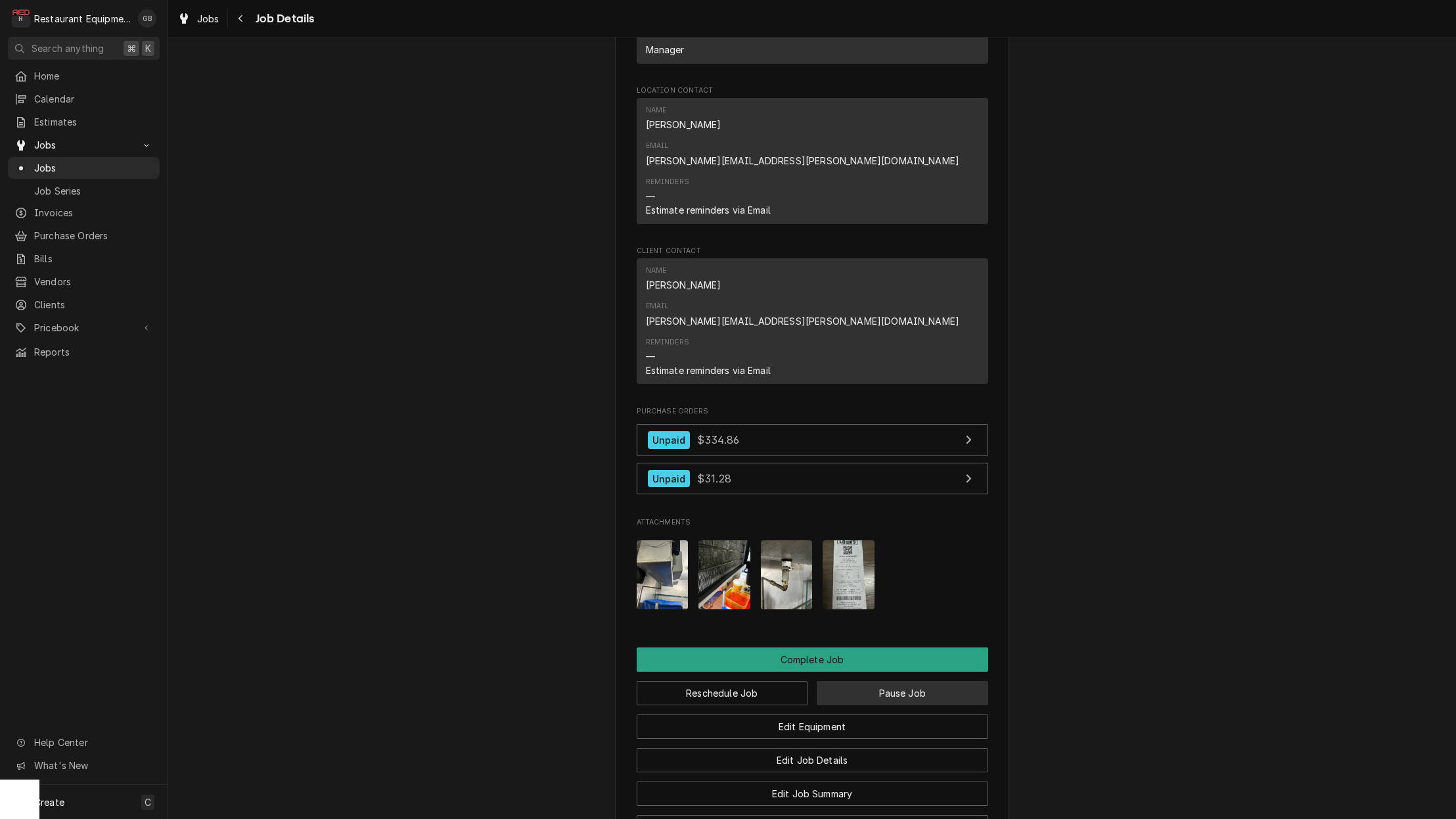
click at [879, 681] on button "Pause Job" at bounding box center [902, 693] width 171 height 24
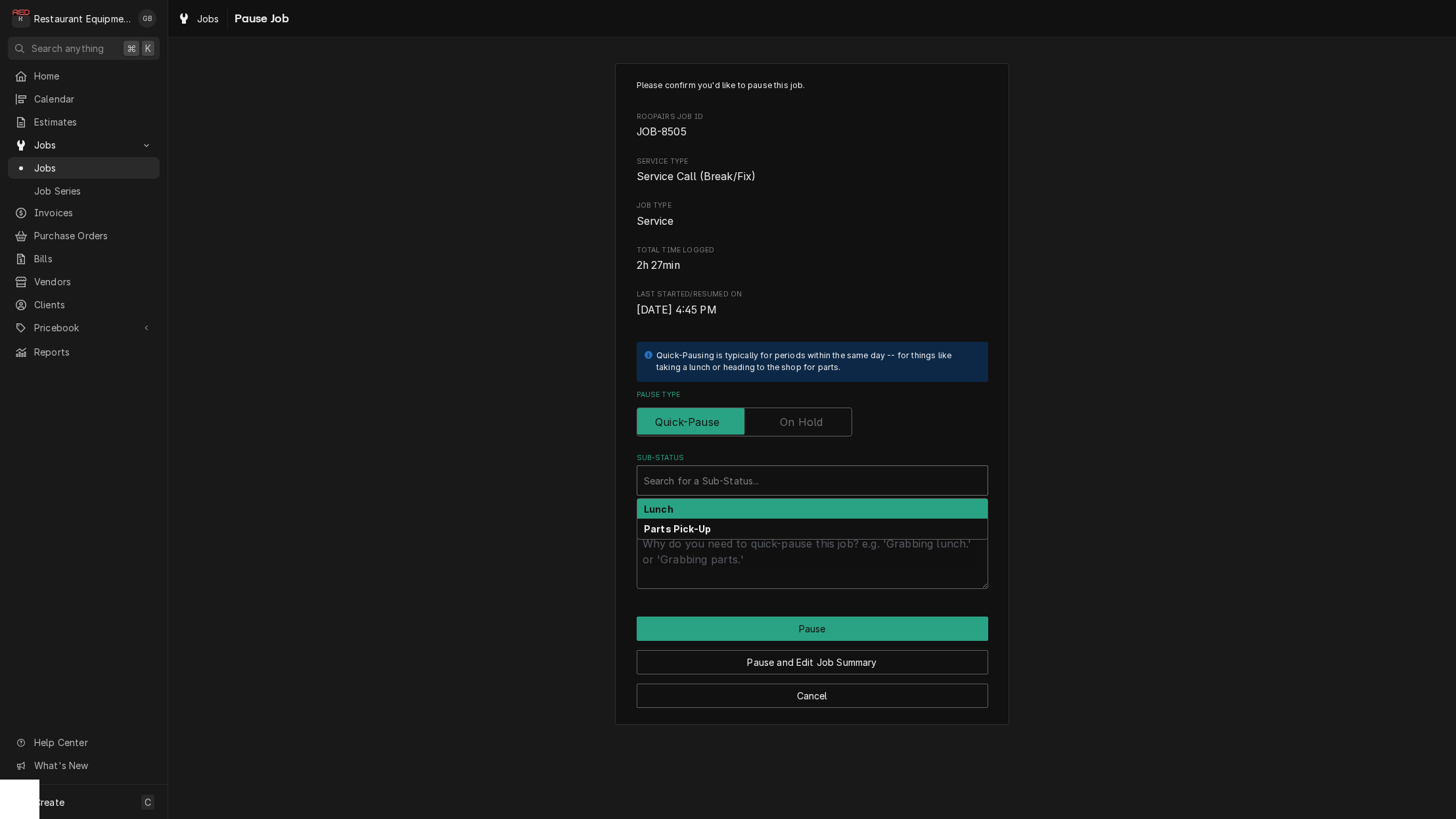
click at [789, 428] on input "Pause Type" at bounding box center [744, 422] width 203 height 29
checkbox input "true"
type textarea "x"
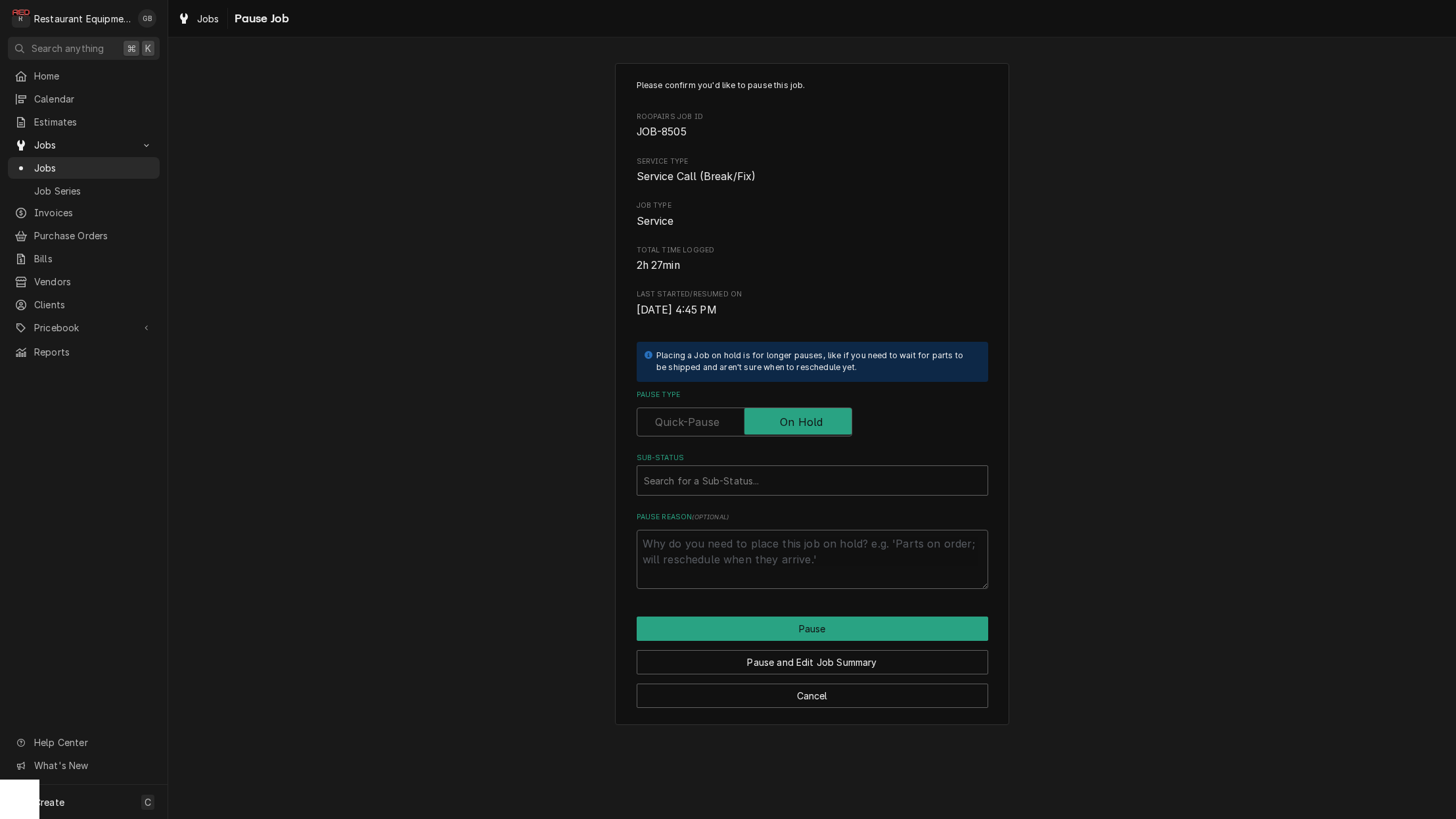
click at [787, 512] on label "Pause Reason ( optional )" at bounding box center [813, 518] width 352 height 11
click at [787, 530] on textarea "Pause Reason ( optional )" at bounding box center [813, 559] width 352 height 59
drag, startPoint x: 720, startPoint y: 450, endPoint x: 724, endPoint y: 461, distance: 11.7
click at [720, 456] on label "Sub-Status" at bounding box center [813, 458] width 352 height 11
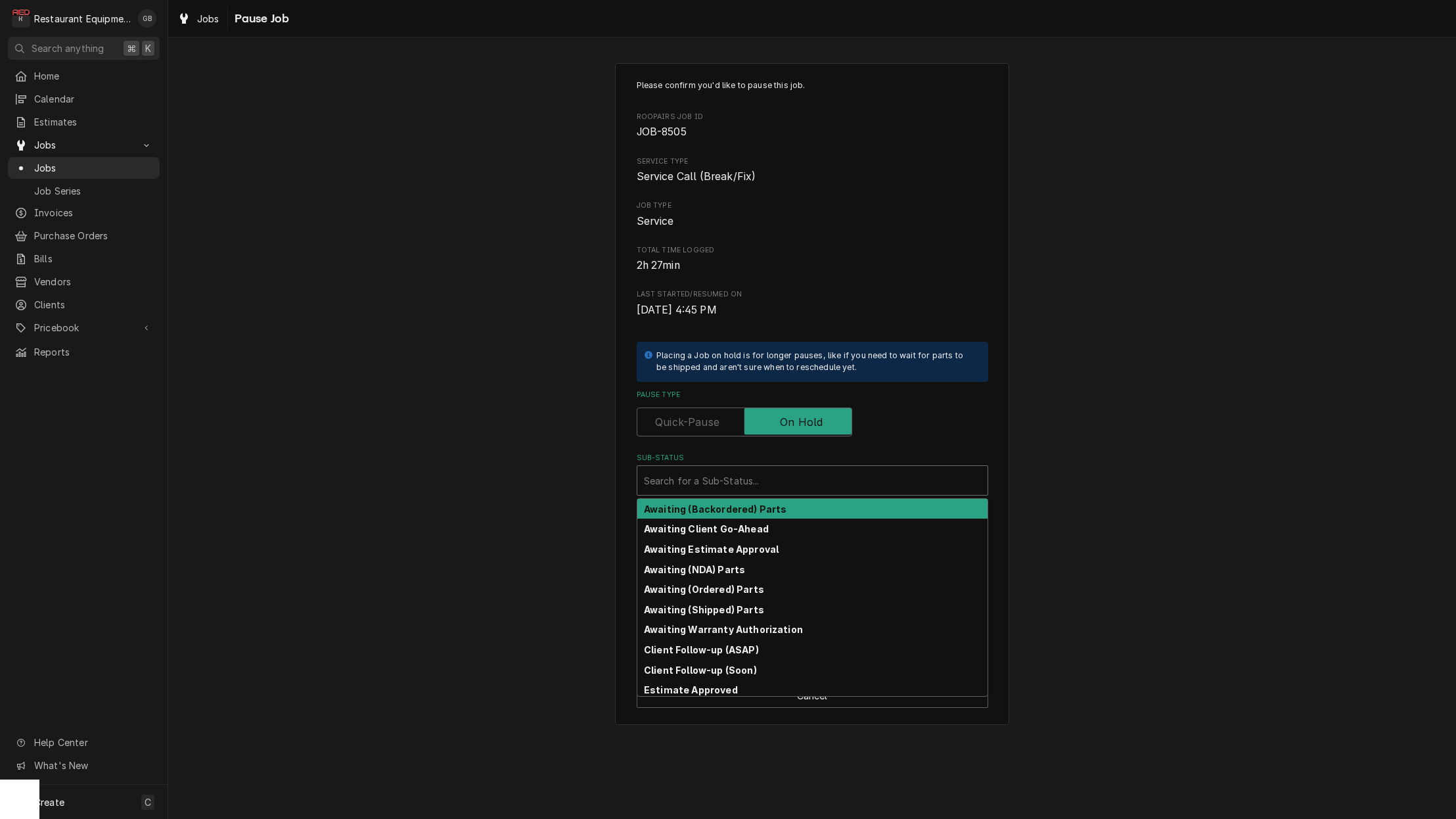
click at [728, 477] on div "Search for a Sub-Status..." at bounding box center [812, 481] width 337 height 14
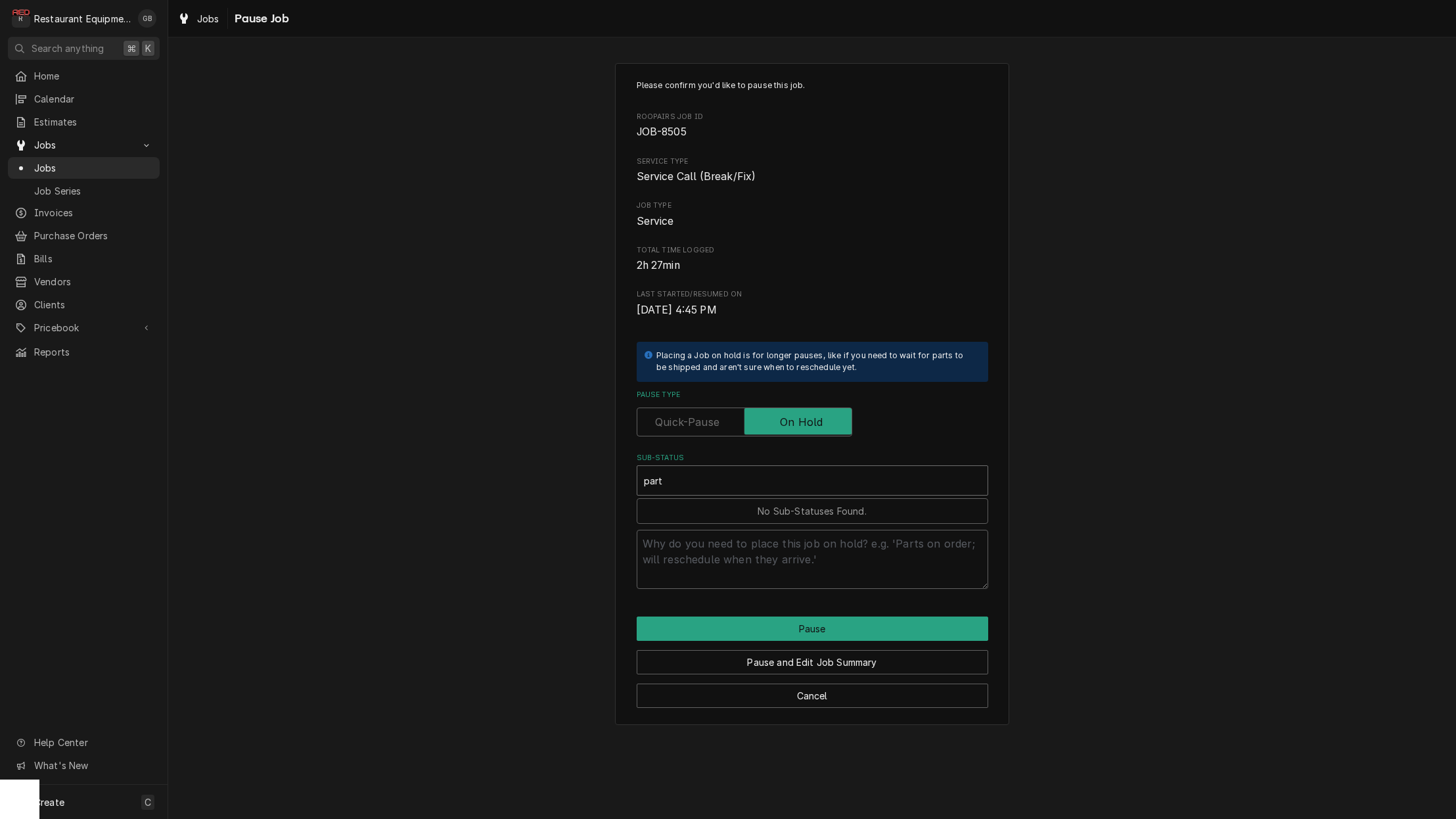
type input "parts"
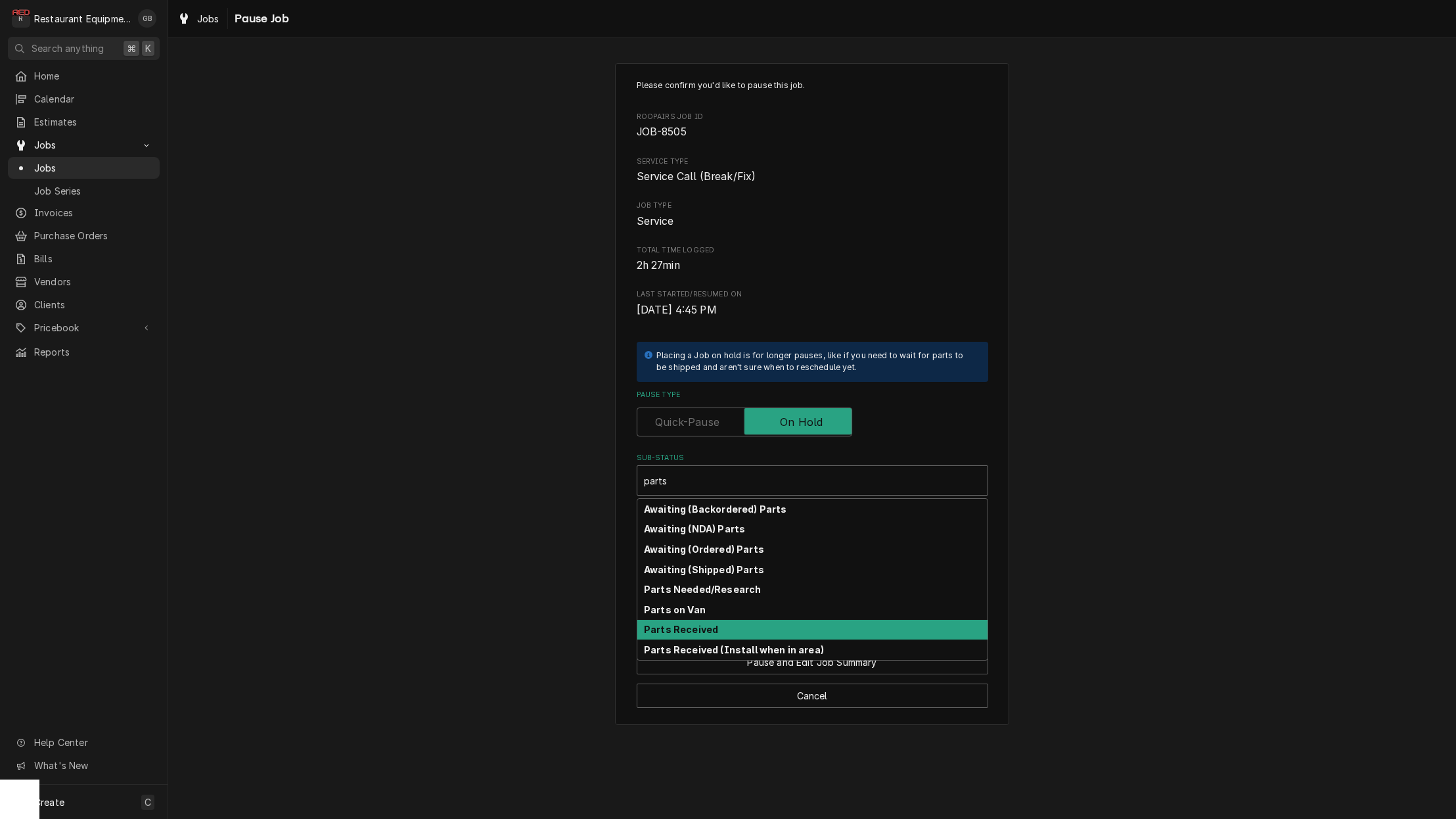
click at [740, 620] on div "Parts Received" at bounding box center [812, 630] width 350 height 20
type textarea "x"
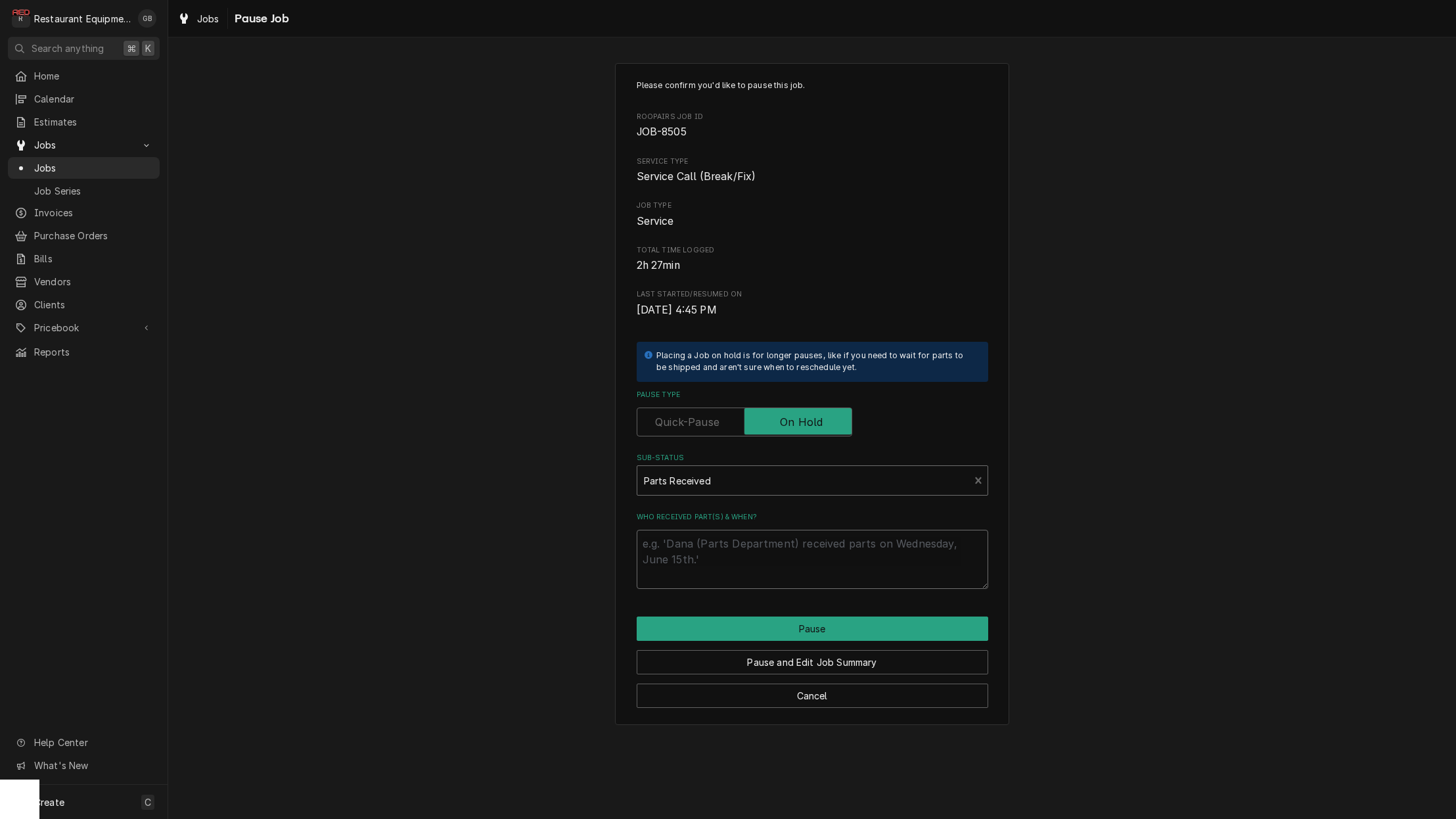
click at [739, 560] on textarea "Who received part(s) & when?" at bounding box center [813, 559] width 352 height 59
type textarea "x"
type textarea "d"
type textarea "x"
type textarea "dr"
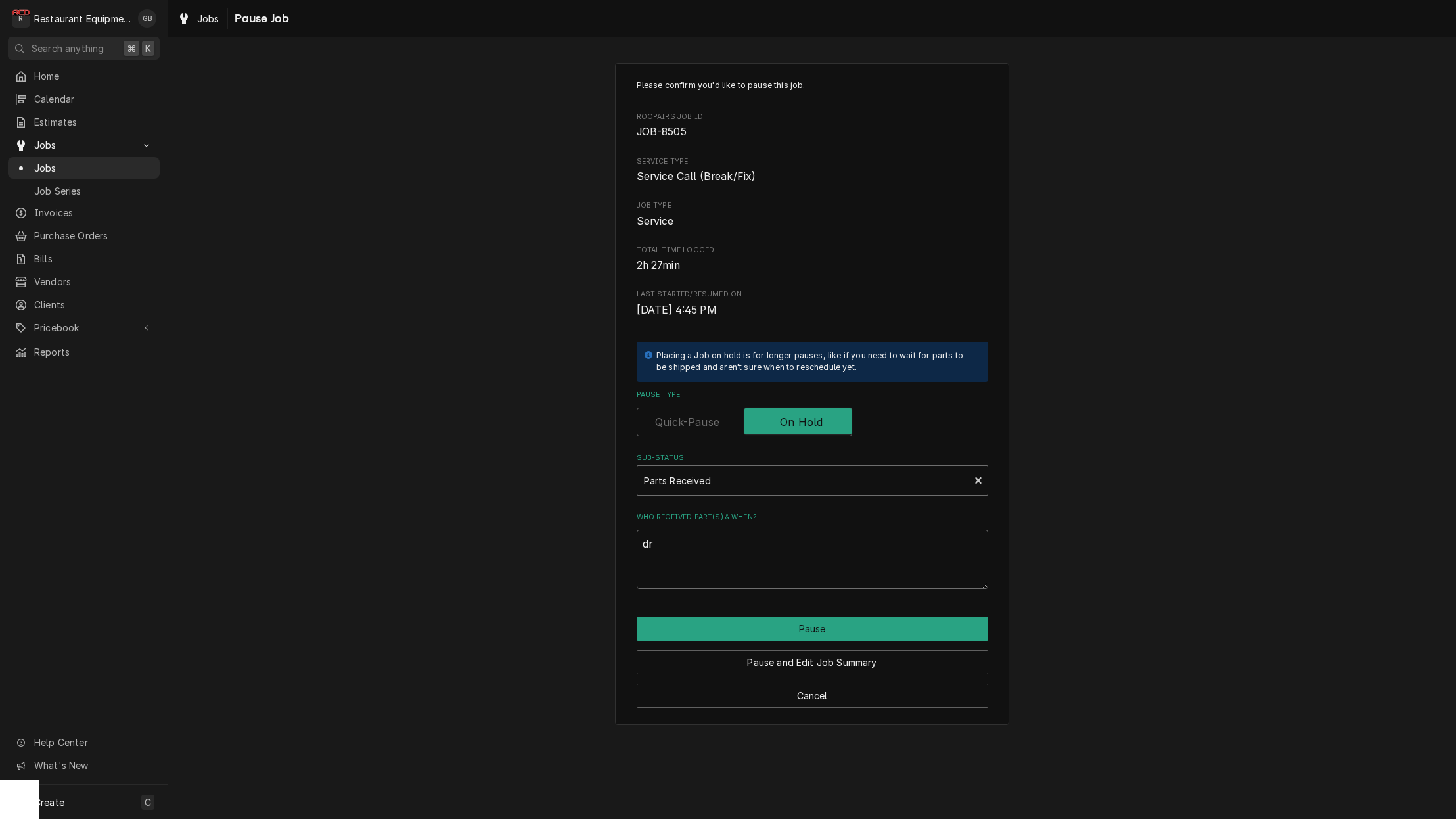
type textarea "x"
type textarea "dra"
type textarea "x"
type textarea "drai"
type textarea "x"
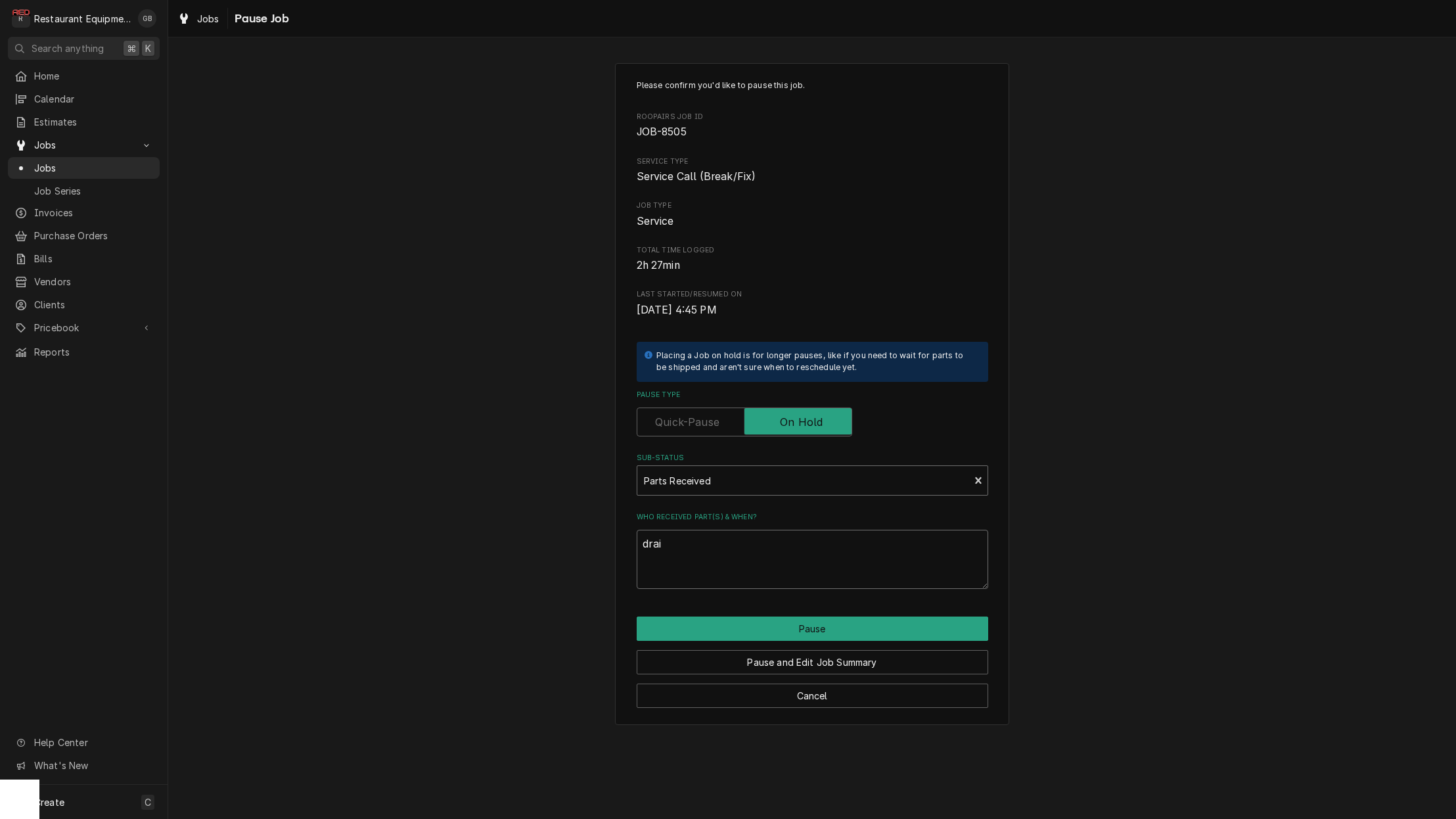
type textarea "drain"
type textarea "x"
type textarea "drain"
type textarea "x"
type textarea "drain p"
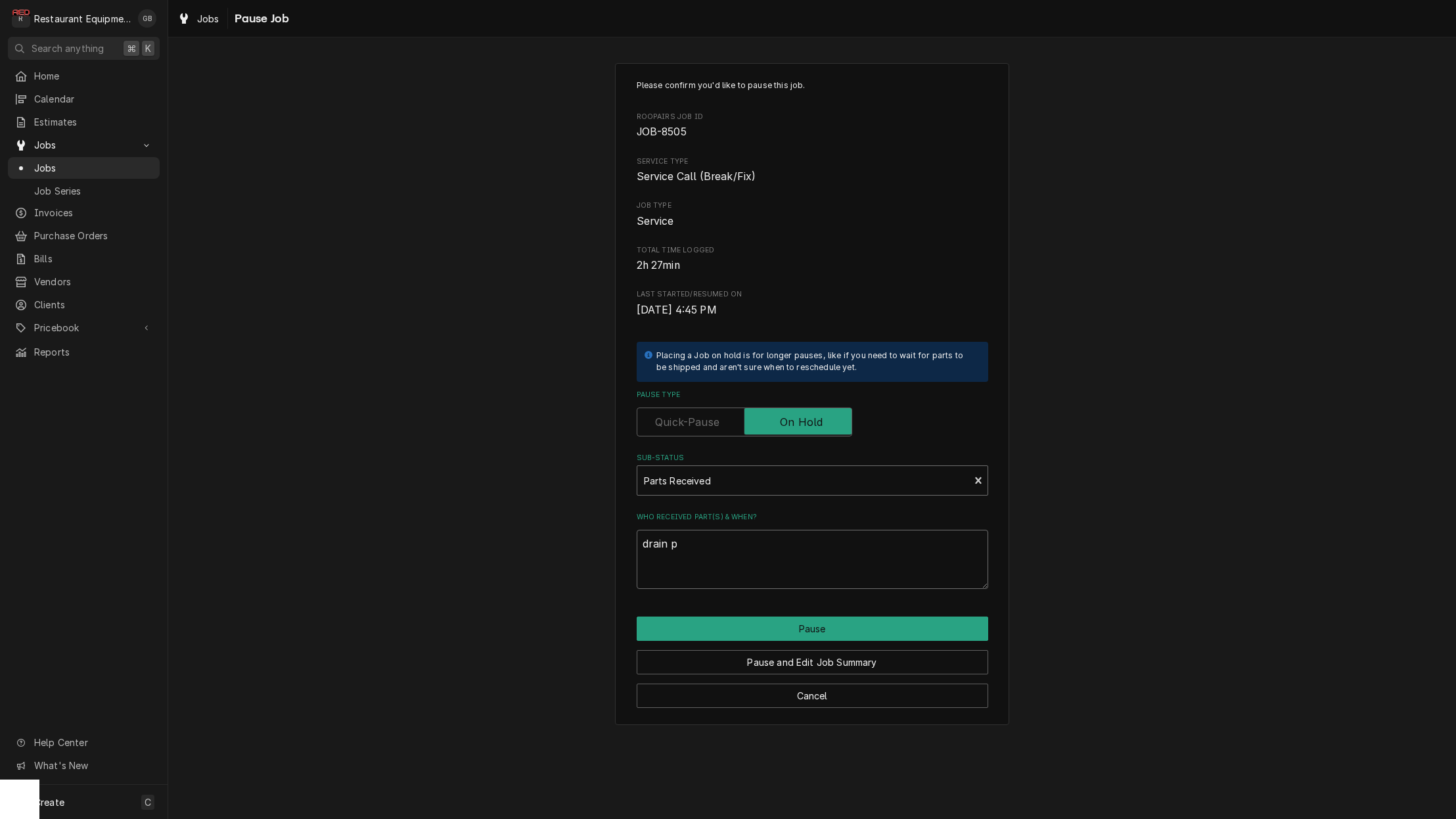
type textarea "x"
type textarea "drain pa"
type textarea "x"
type textarea "drain pan"
click at [778, 616] on button "Pause" at bounding box center [813, 628] width 352 height 24
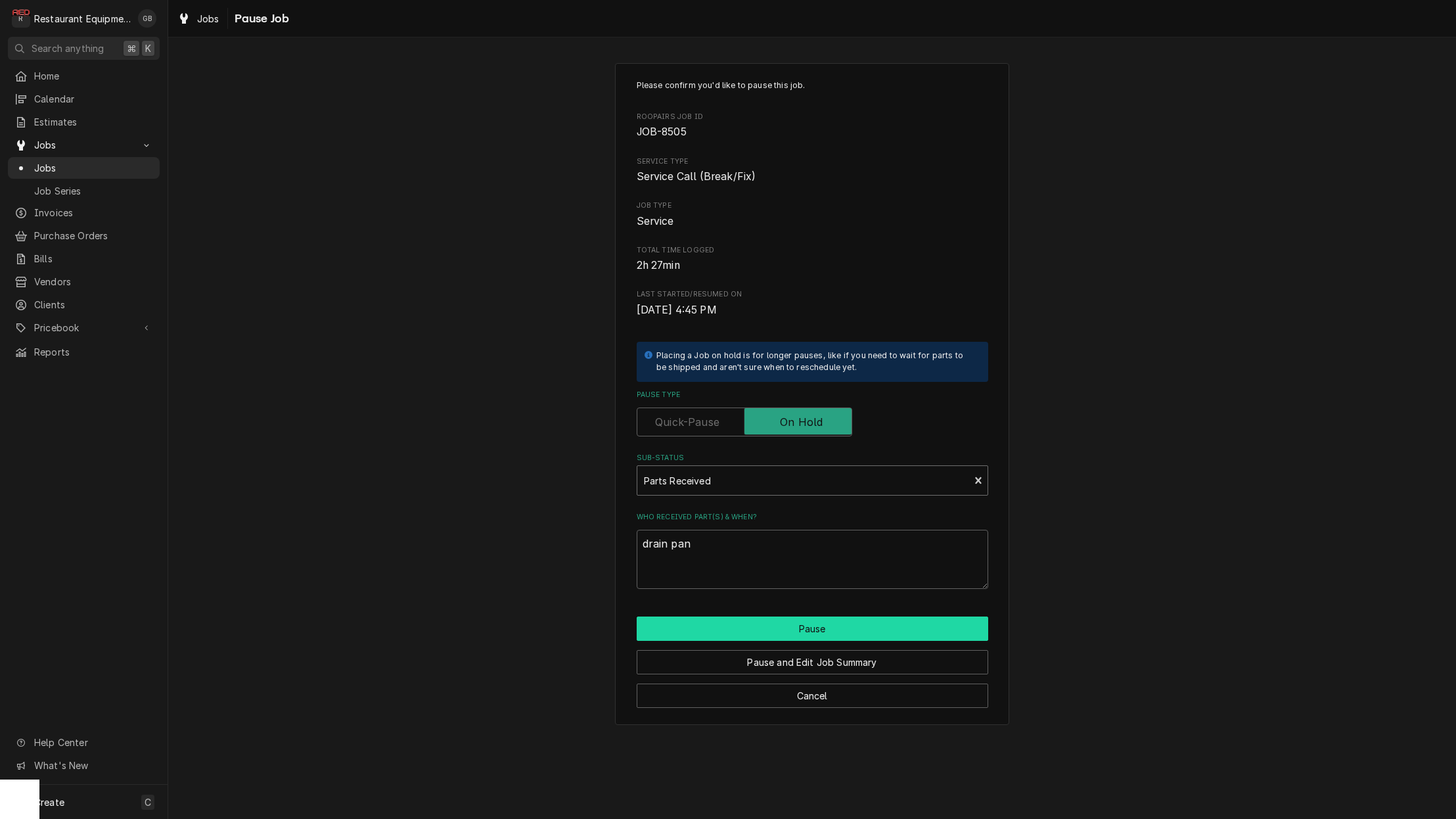
type textarea "x"
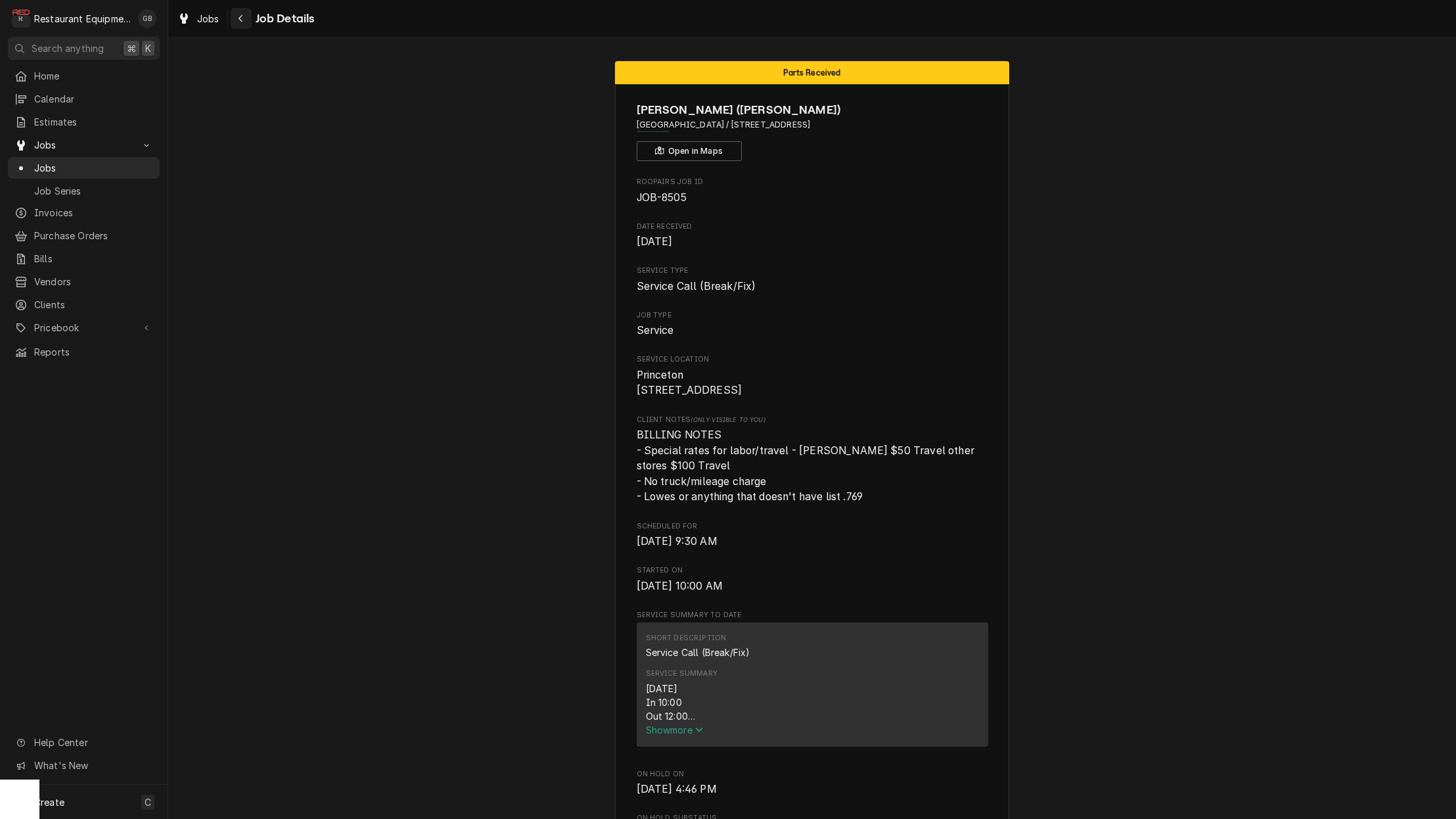
click at [241, 23] on div "Navigate back" at bounding box center [241, 19] width 13 height 13
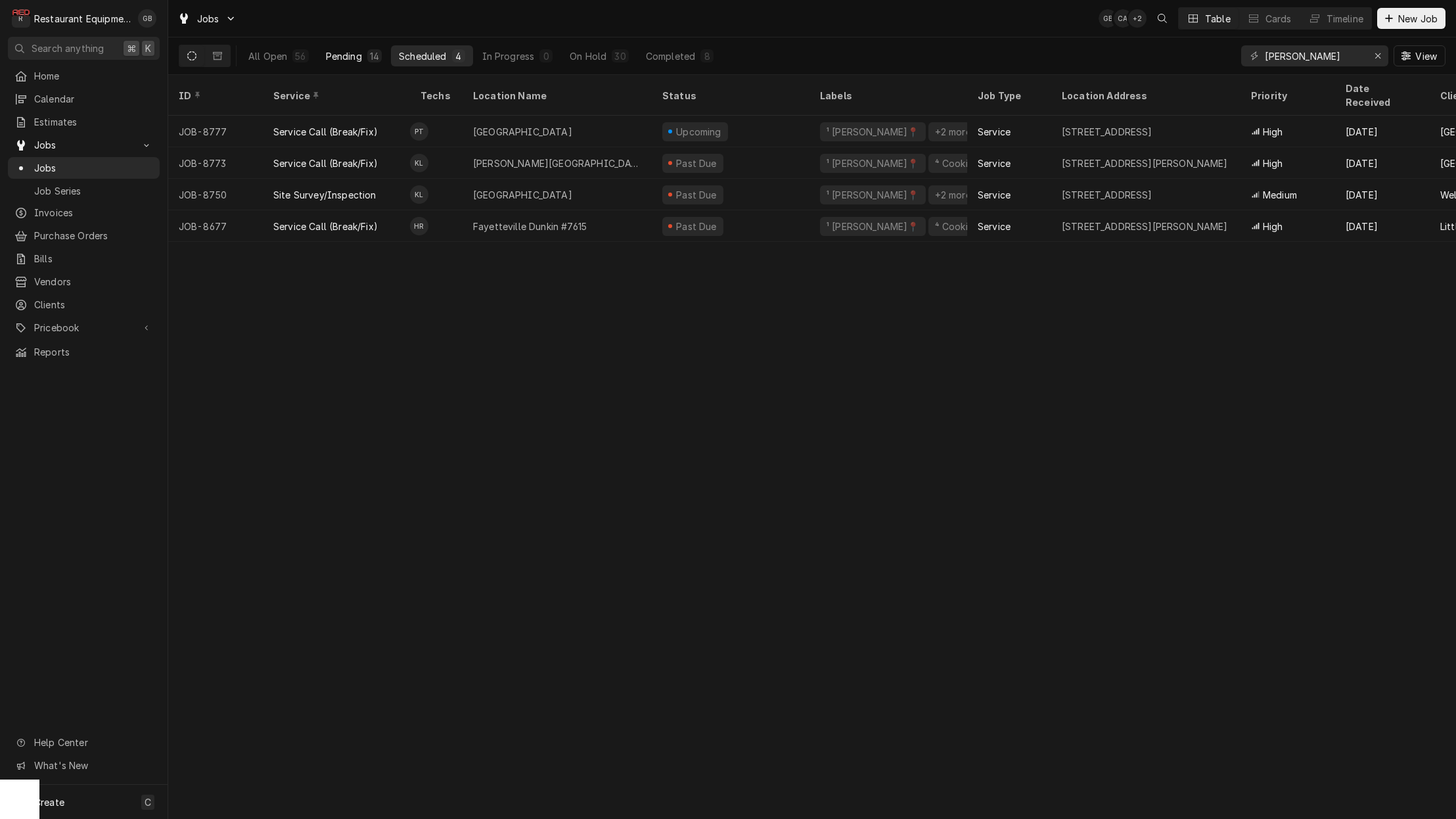
click at [336, 53] on div "Pending" at bounding box center [344, 56] width 36 height 14
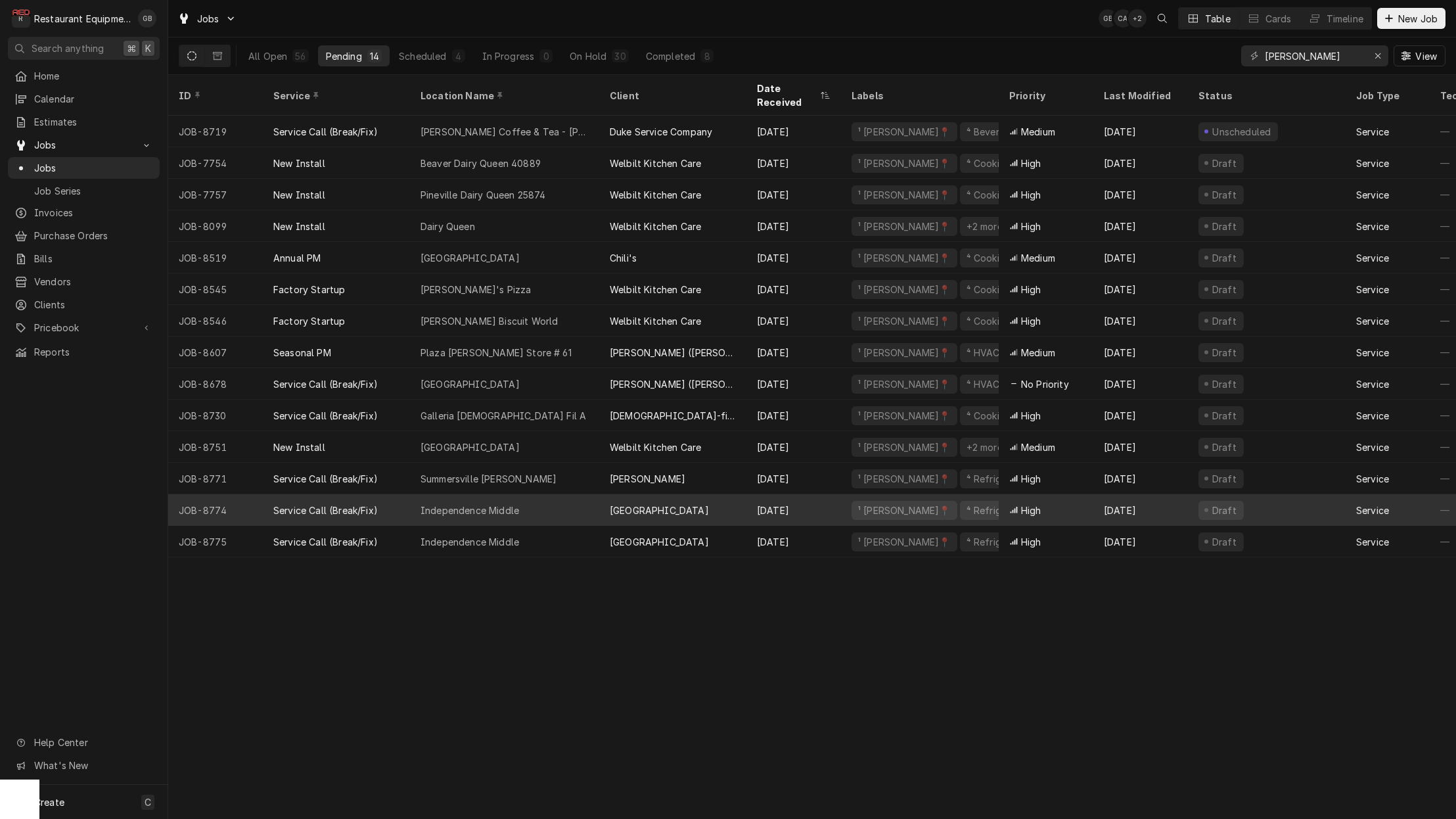
click at [529, 494] on div "Independence Middle" at bounding box center [505, 510] width 189 height 32
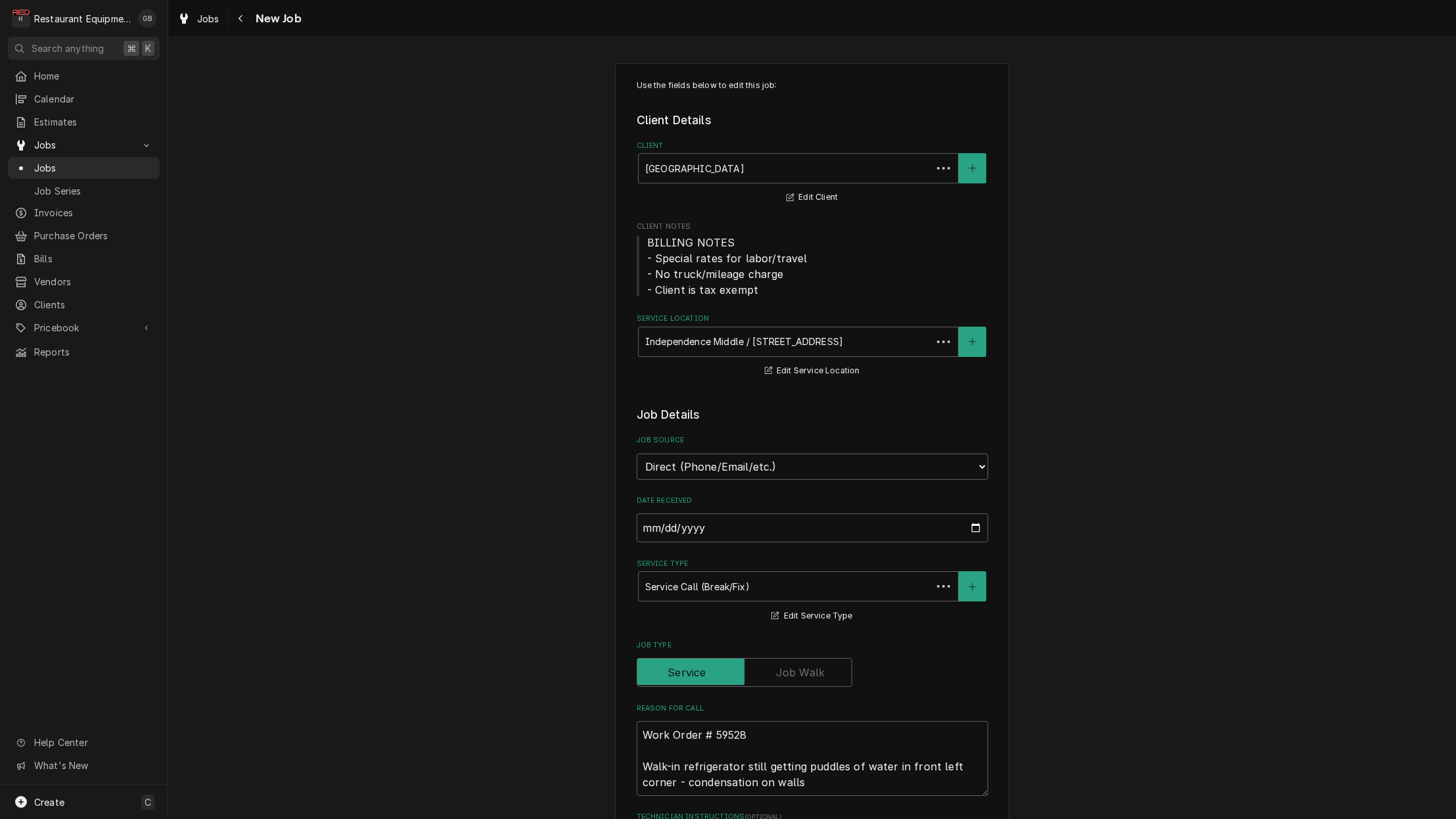
type textarea "x"
click at [233, 15] on button "Navigate back" at bounding box center [241, 18] width 21 height 21
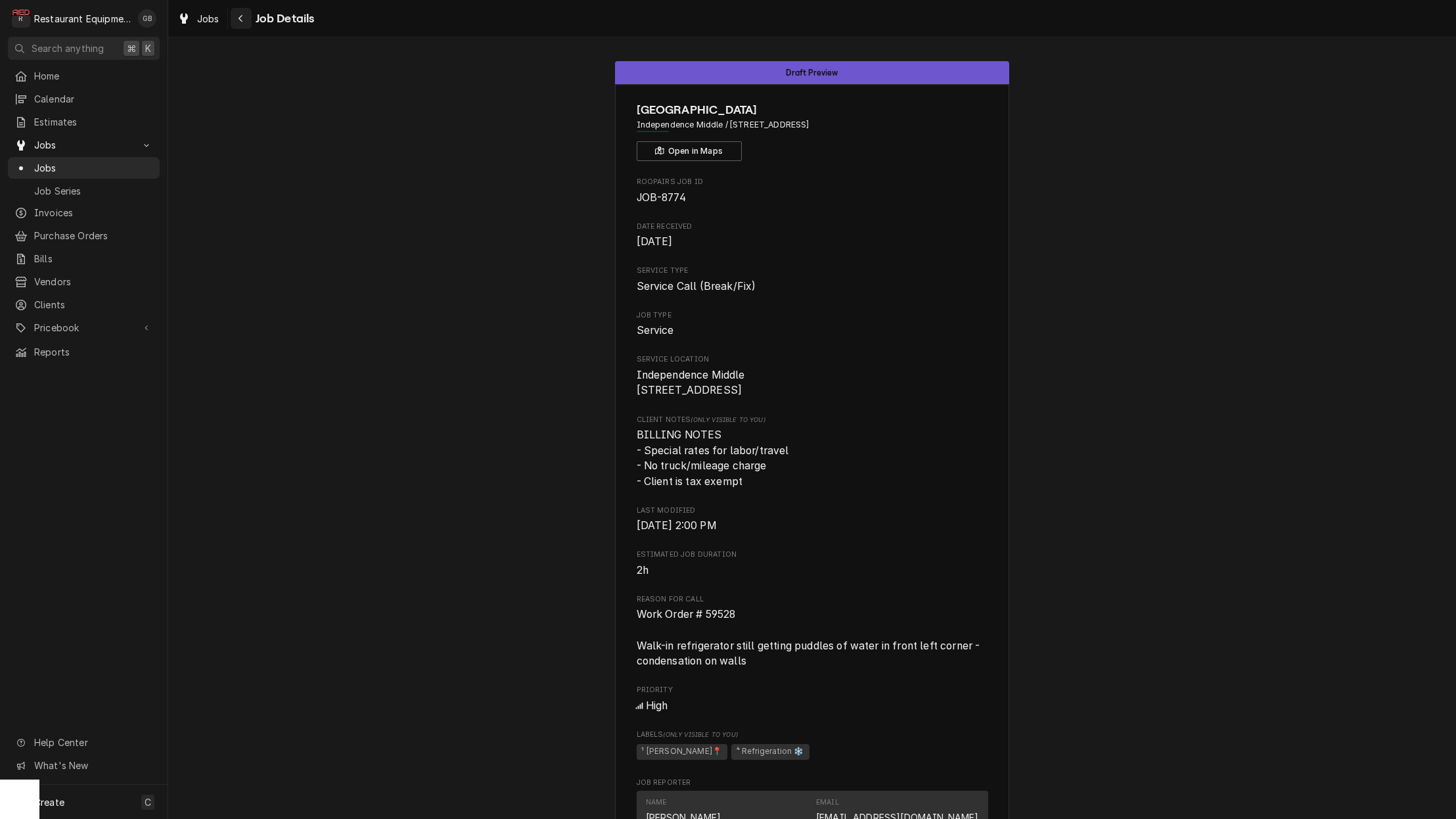
click at [243, 15] on icon "Navigate back" at bounding box center [240, 19] width 6 height 9
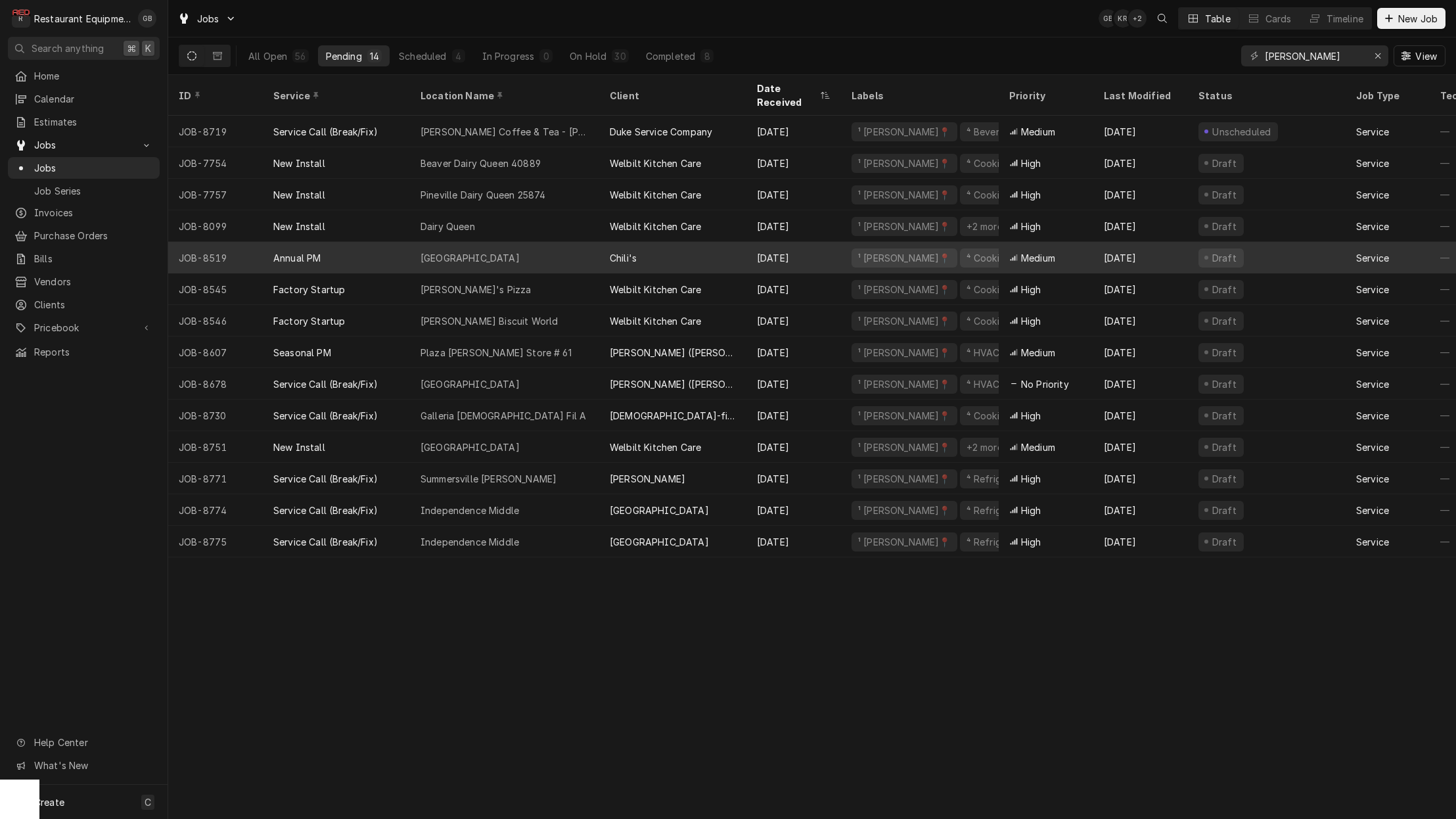
click at [469, 242] on div "Princeton" at bounding box center [505, 257] width 189 height 32
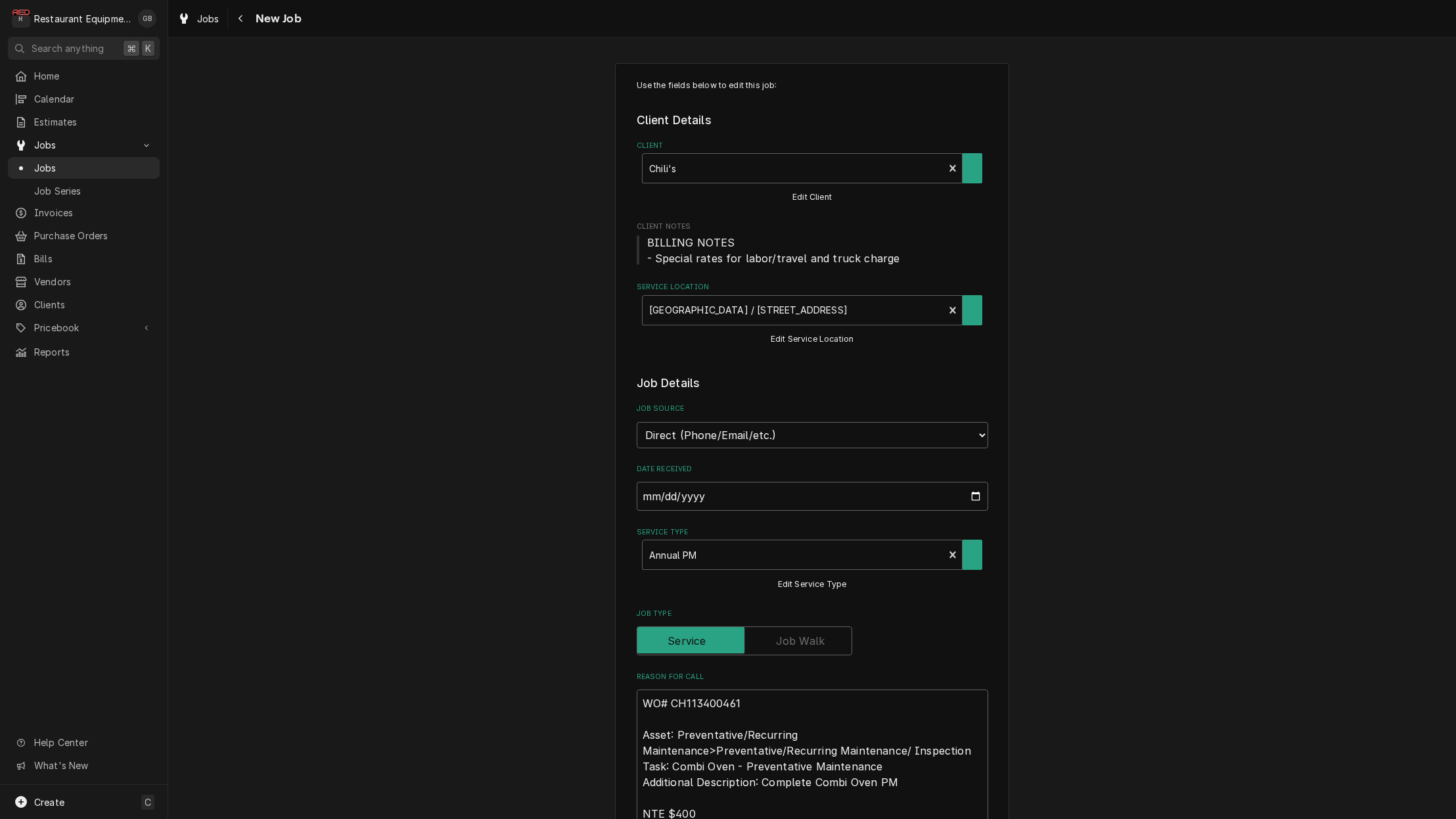
type textarea "x"
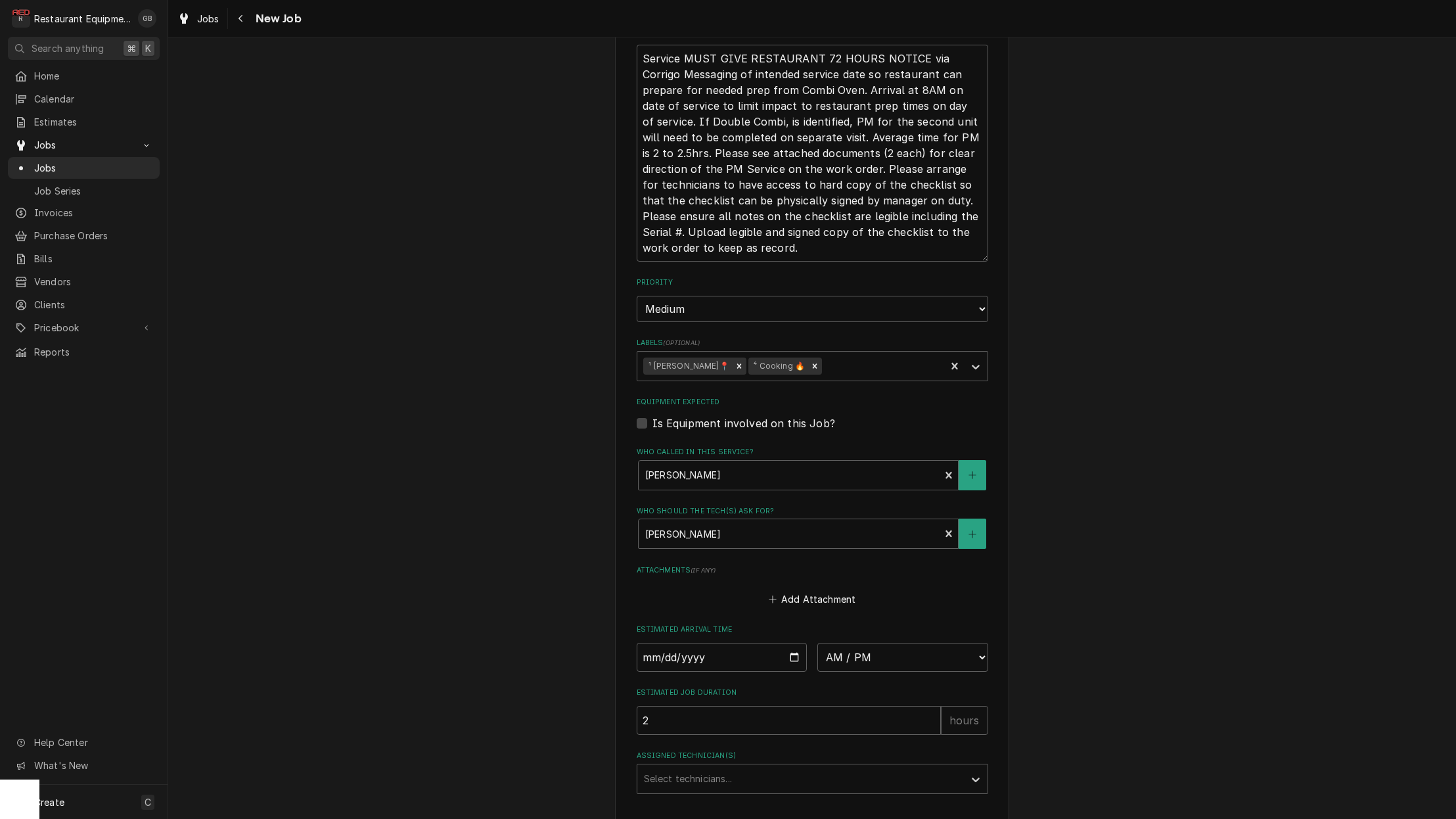
scroll to position [0, 1]
click at [672, 642] on input "Date" at bounding box center [722, 657] width 171 height 29
click at [685, 642] on input "Date" at bounding box center [722, 657] width 171 height 29
click at [724, 640] on input "Date" at bounding box center [722, 655] width 171 height 29
click at [720, 642] on input "Date" at bounding box center [722, 656] width 171 height 29
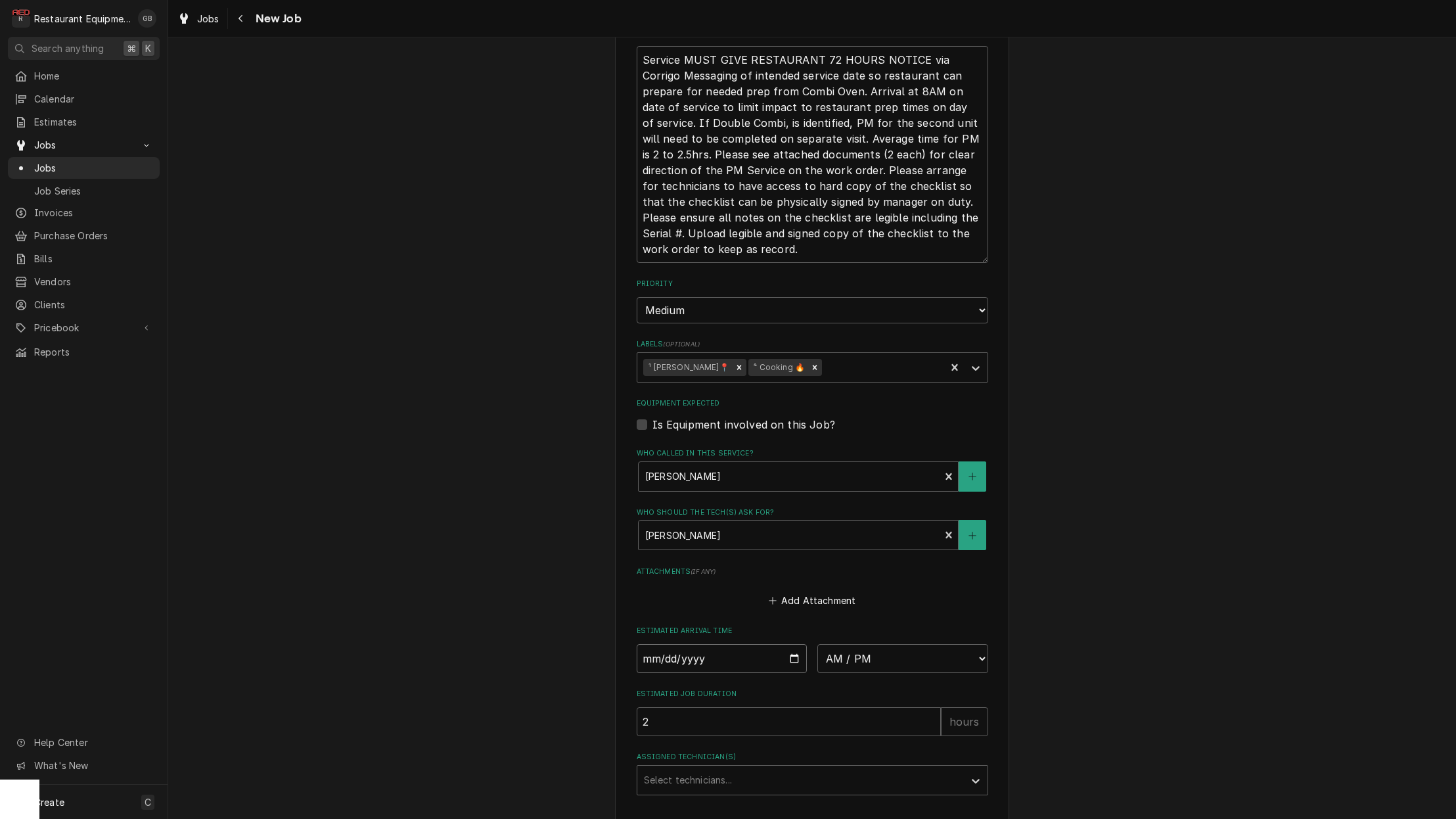
click at [695, 644] on input "Date" at bounding box center [722, 658] width 171 height 29
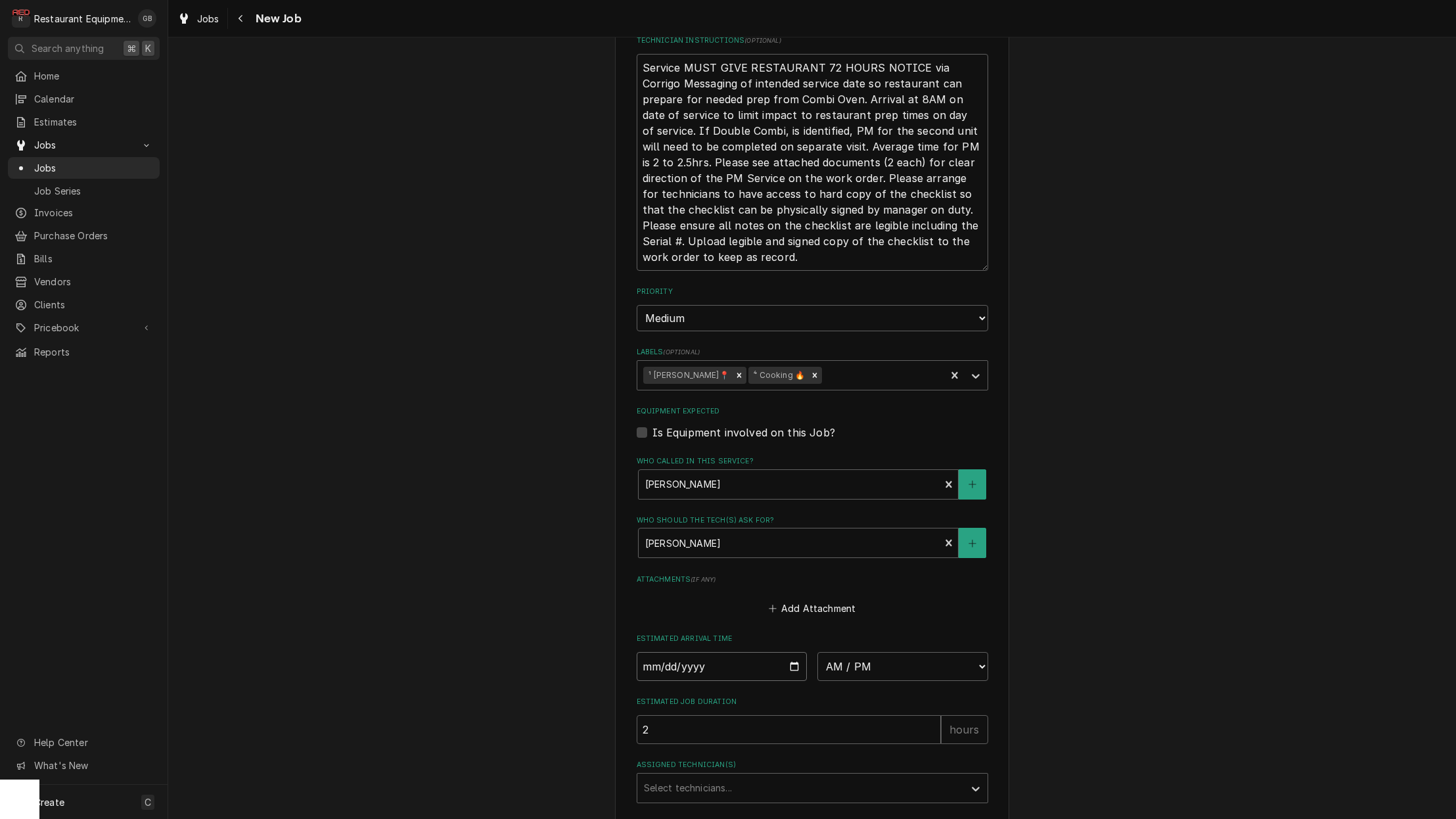
click at [695, 652] on input "Date" at bounding box center [722, 666] width 171 height 29
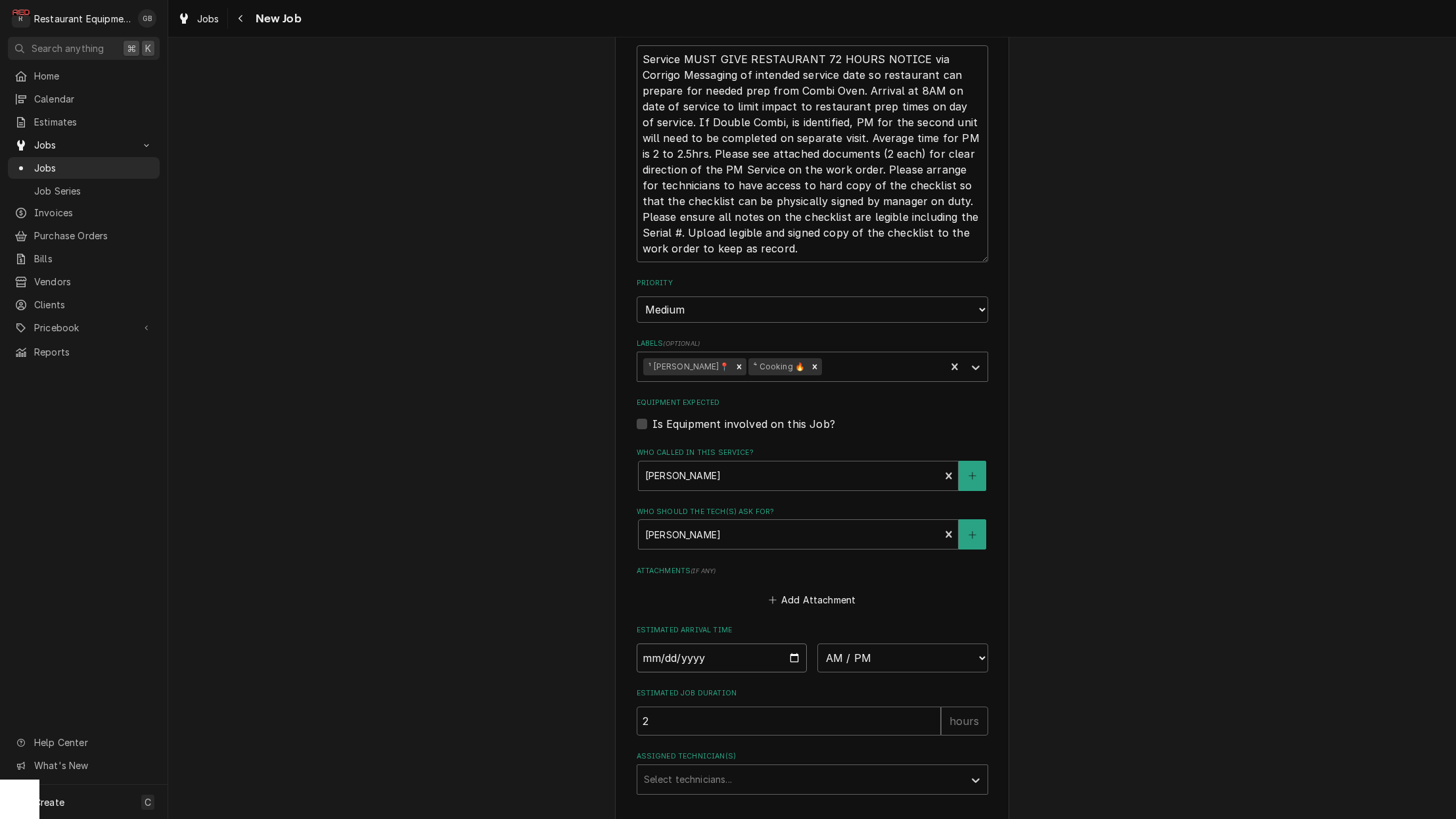
click at [688, 643] on input "Date" at bounding box center [722, 657] width 171 height 29
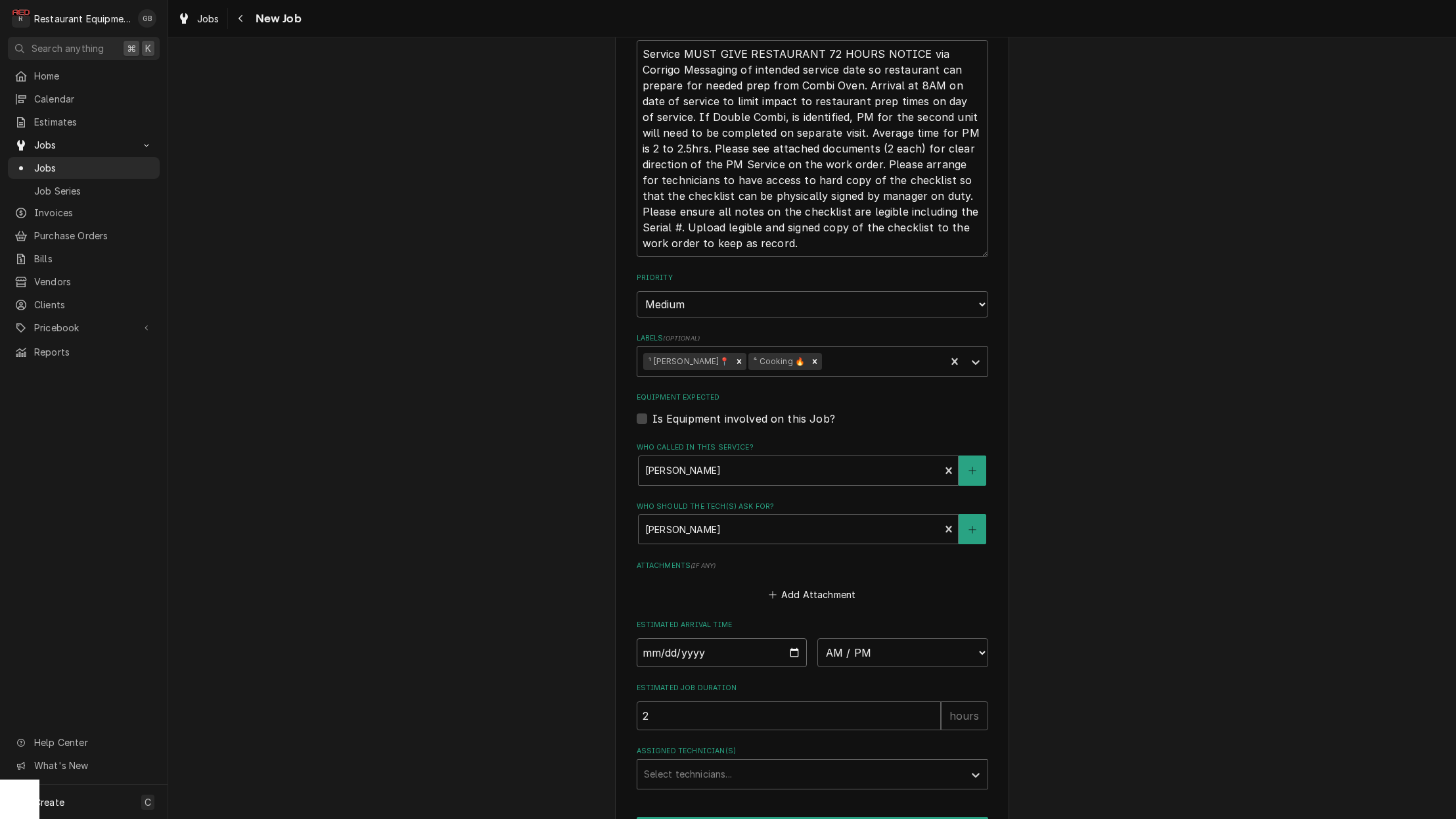
scroll to position [0, 0]
drag, startPoint x: 663, startPoint y: 634, endPoint x: 679, endPoint y: 632, distance: 16.1
click at [679, 638] on input "Date" at bounding box center [722, 652] width 171 height 29
type input "2025-09-03"
type textarea "x"
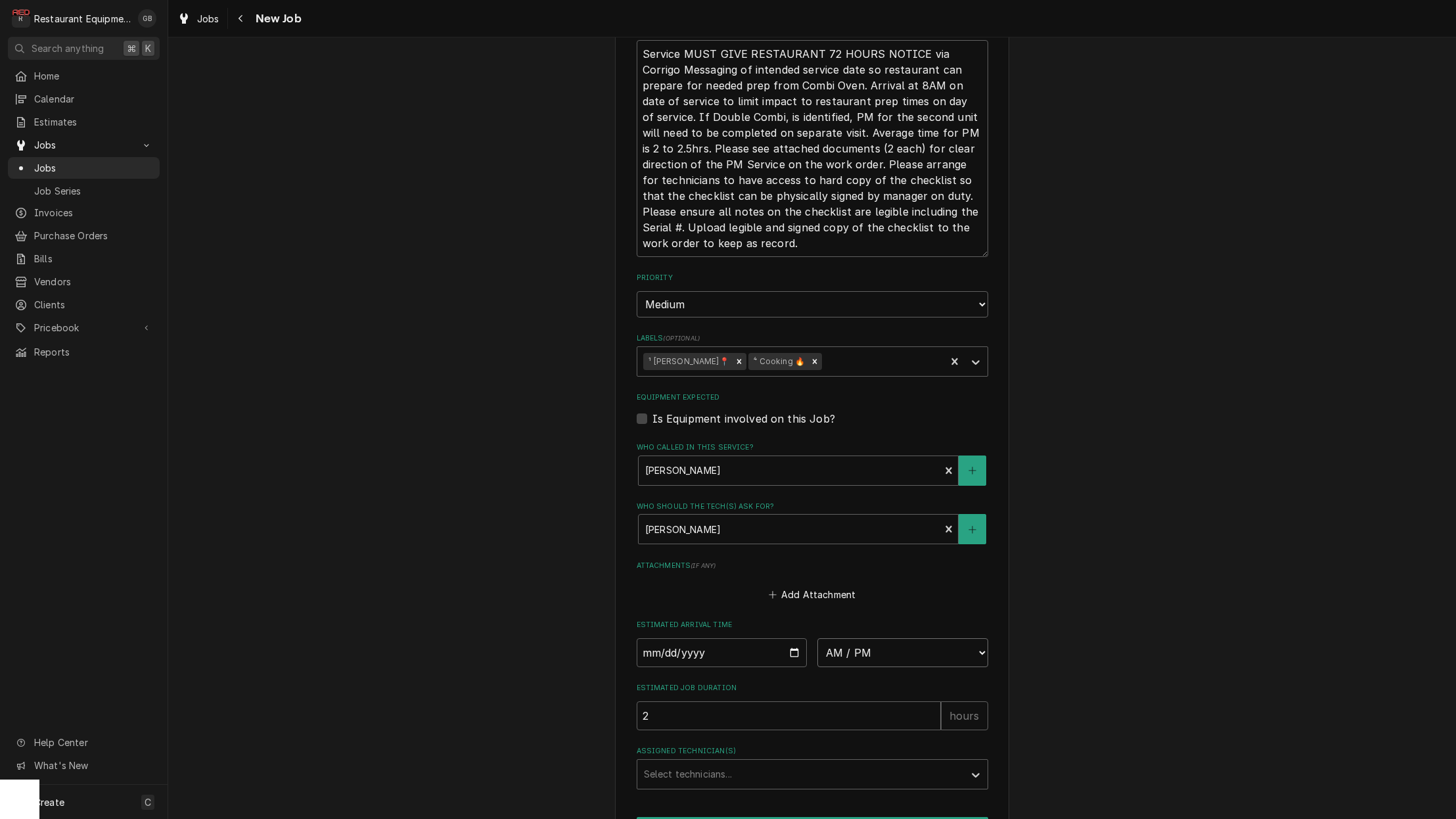
select select "08:00:00"
click at [906, 802] on div "Assigned Technician(s)" at bounding box center [800, 813] width 313 height 23
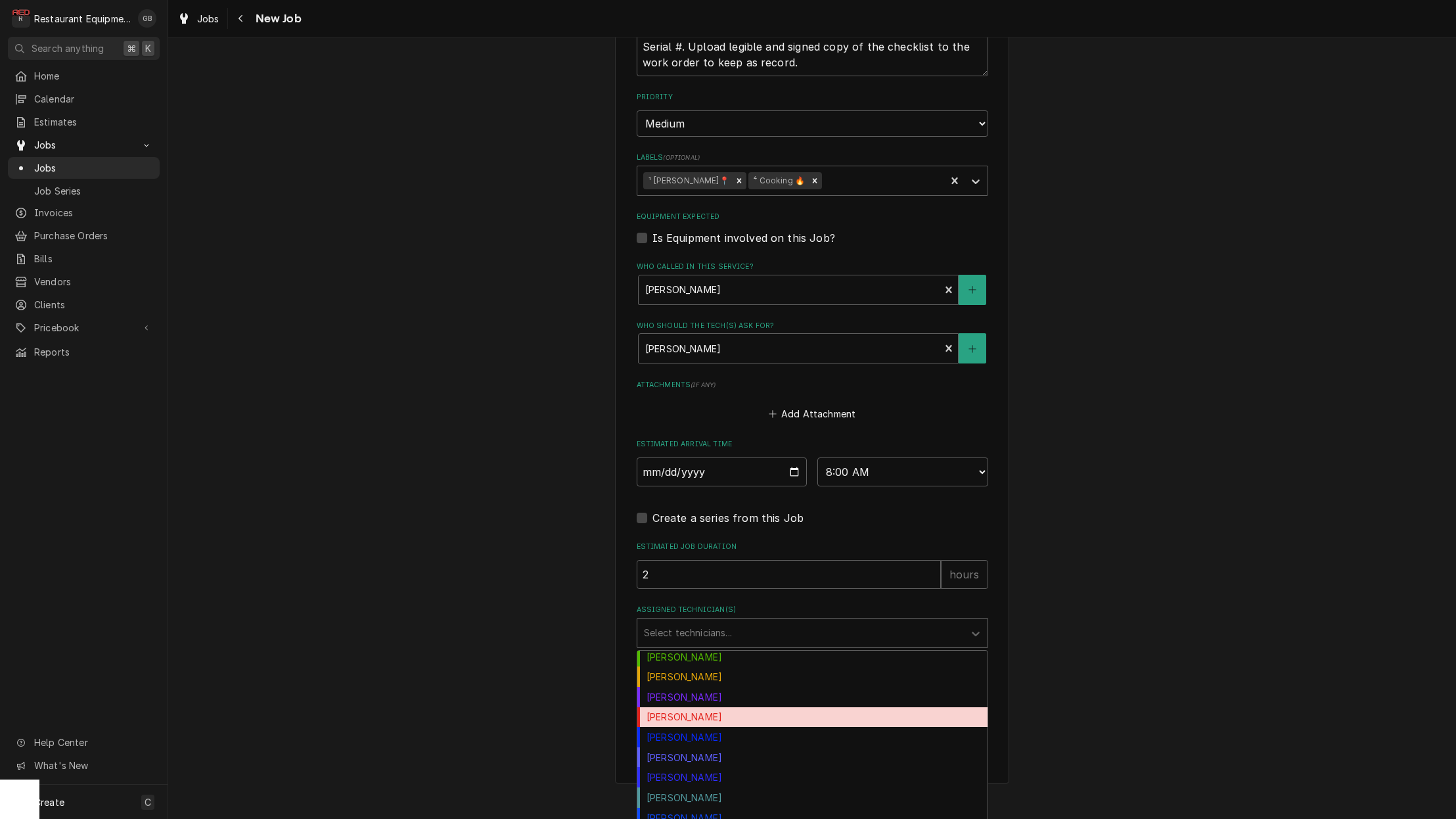
scroll to position [145, 0]
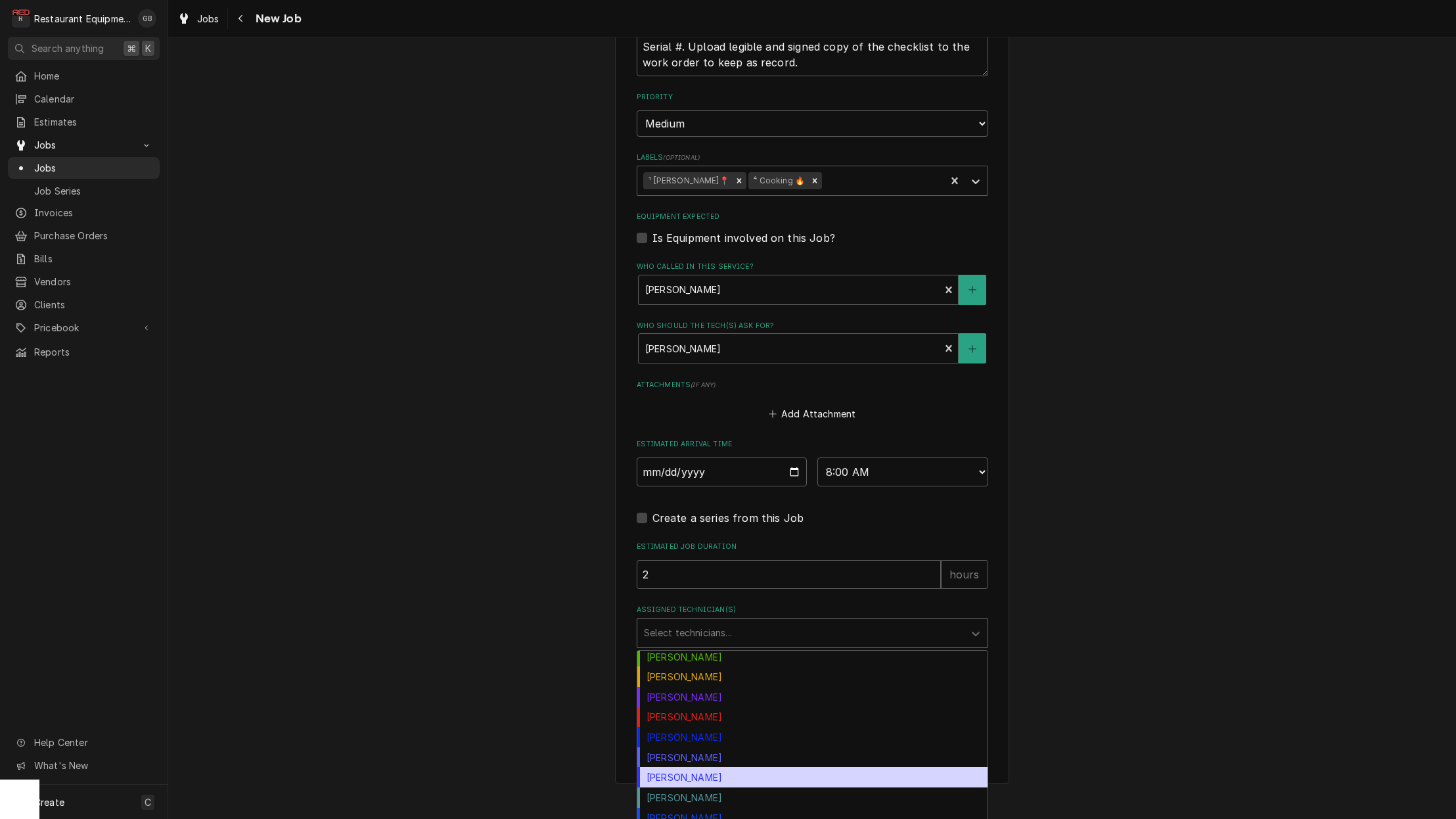
click at [740, 767] on div "Thomas Ross" at bounding box center [812, 777] width 350 height 20
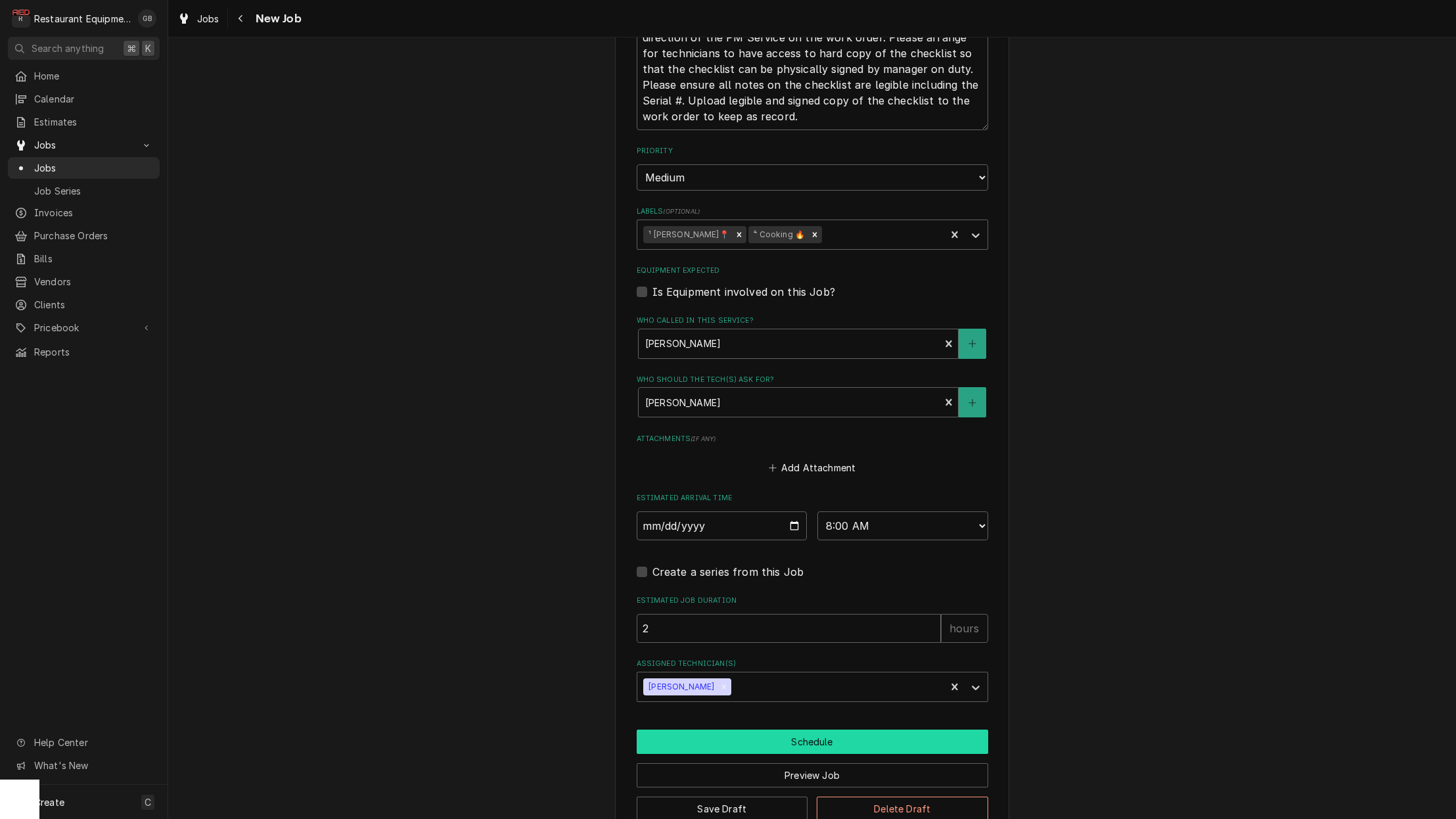
scroll to position [4, 1]
click at [738, 730] on button "Schedule" at bounding box center [813, 742] width 352 height 24
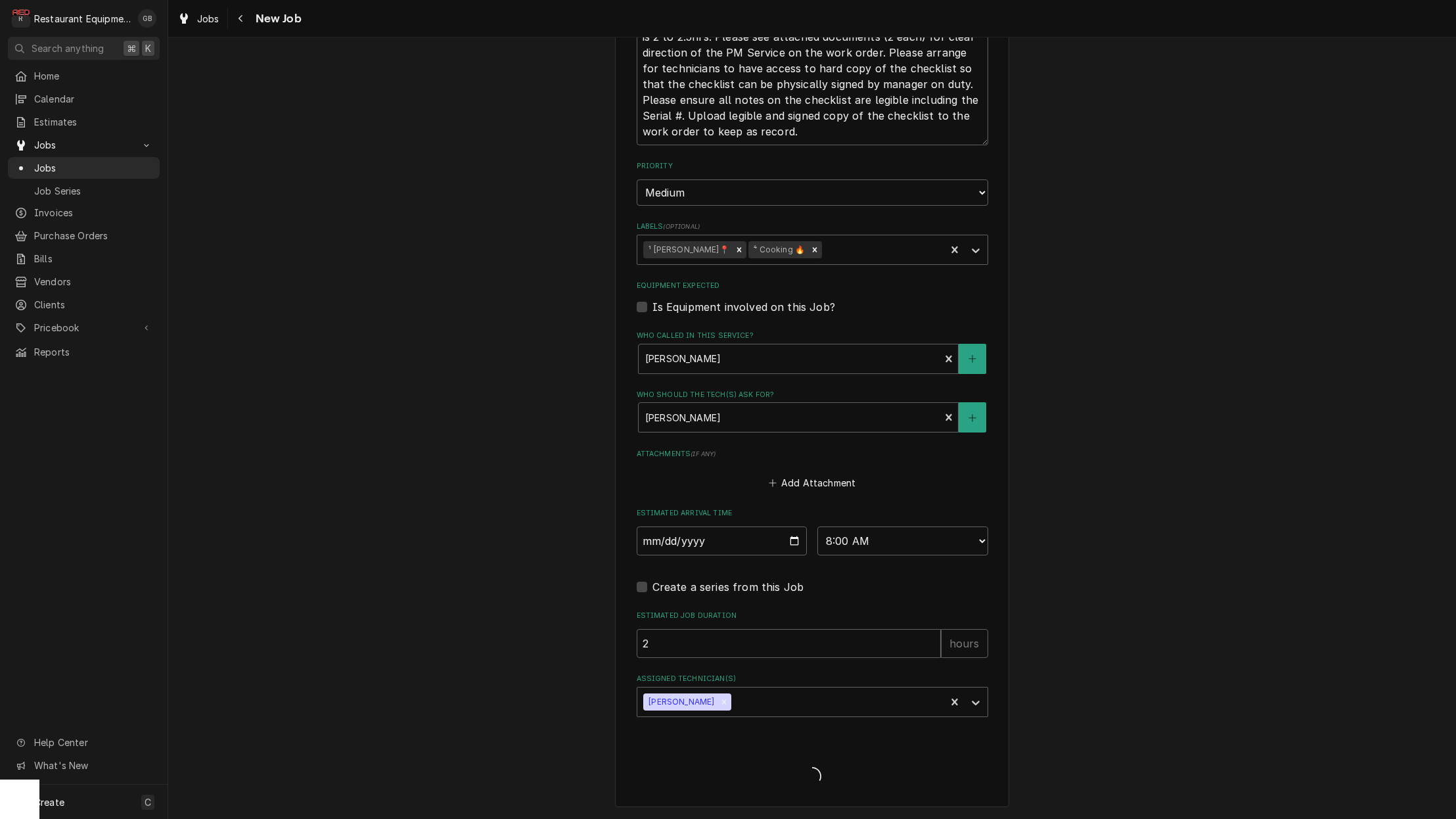
scroll to position [1, 1]
type textarea "x"
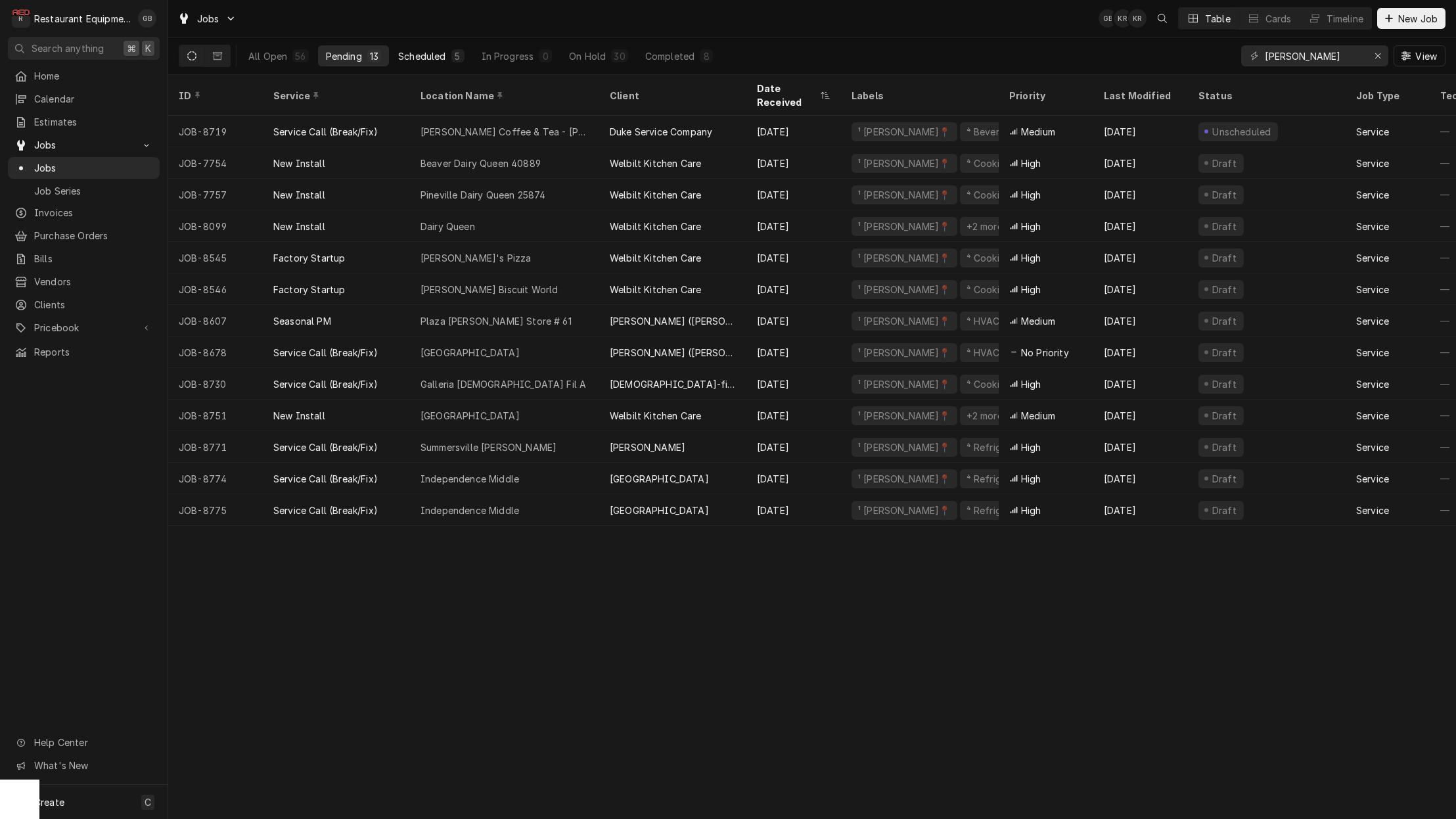
click at [420, 57] on div "Scheduled" at bounding box center [422, 56] width 47 height 14
